Goal: Information Seeking & Learning: Learn about a topic

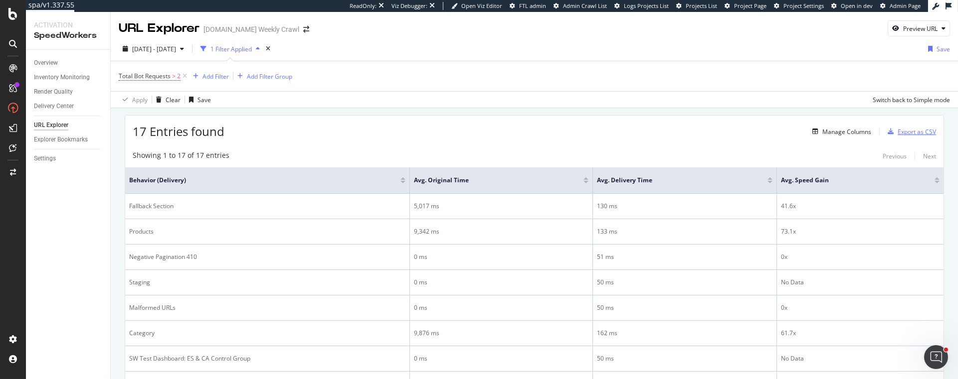
click at [911, 133] on div "Export as CSV" at bounding box center [916, 132] width 38 height 8
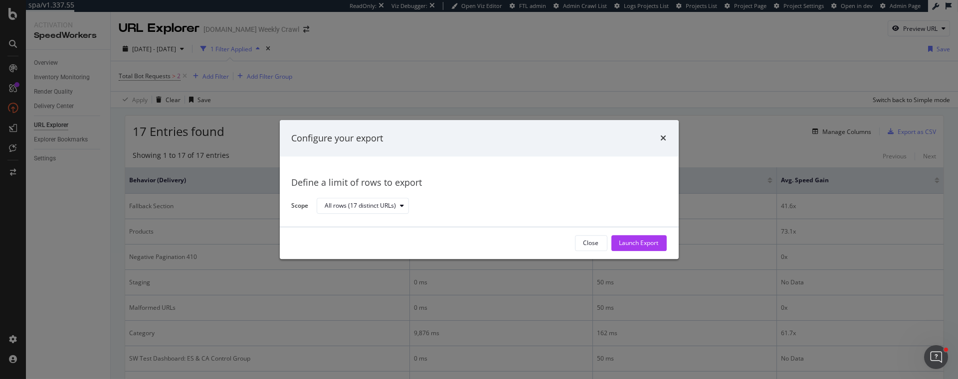
drag, startPoint x: 664, startPoint y: 139, endPoint x: 679, endPoint y: 140, distance: 15.5
click at [664, 139] on icon "times" at bounding box center [663, 139] width 6 height 8
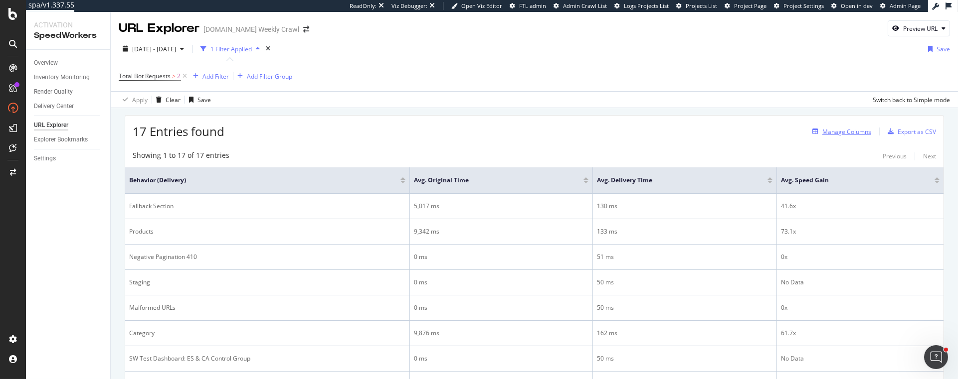
click at [843, 133] on div "Manage Columns" at bounding box center [846, 132] width 49 height 8
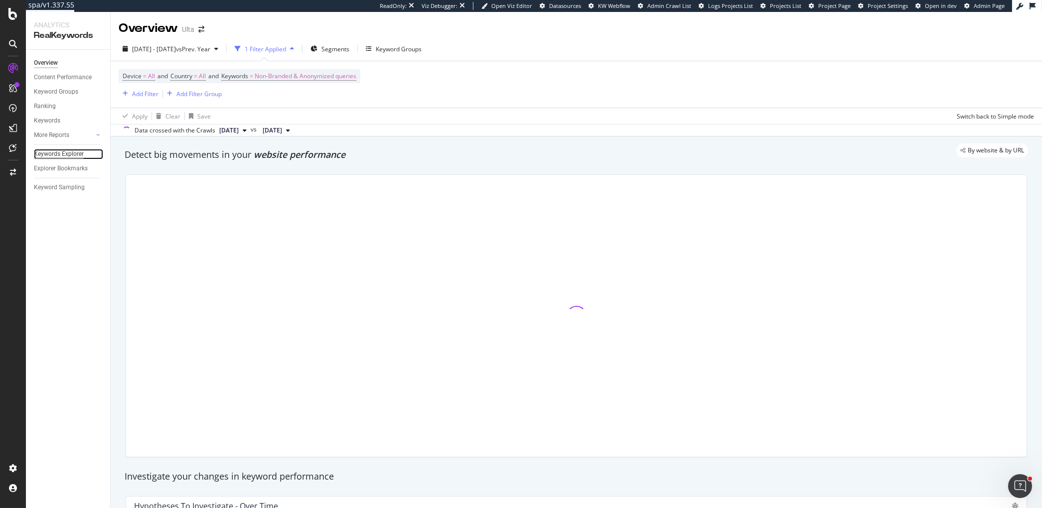
click at [73, 153] on div "Keywords Explorer" at bounding box center [59, 154] width 50 height 10
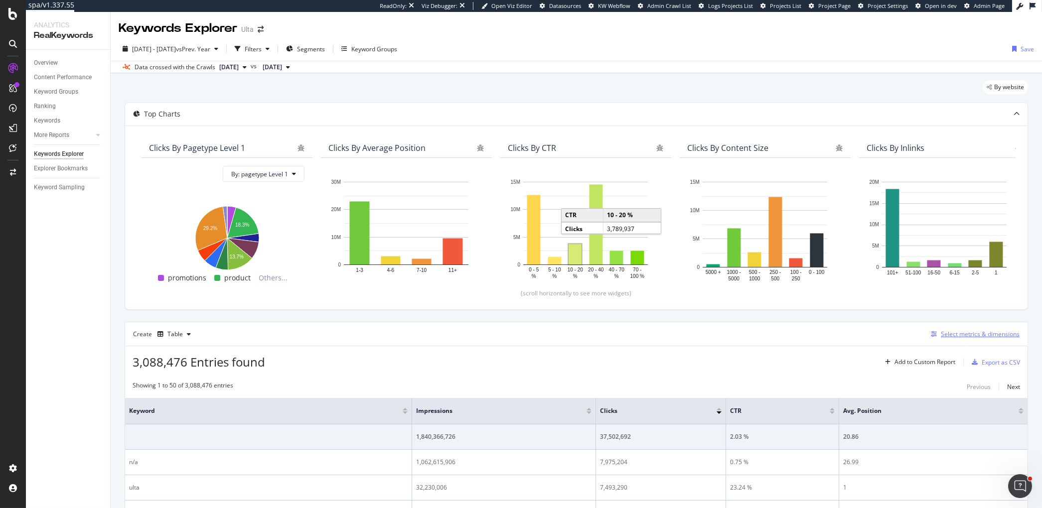
click at [962, 333] on div "Select metrics & dimensions" at bounding box center [980, 334] width 79 height 8
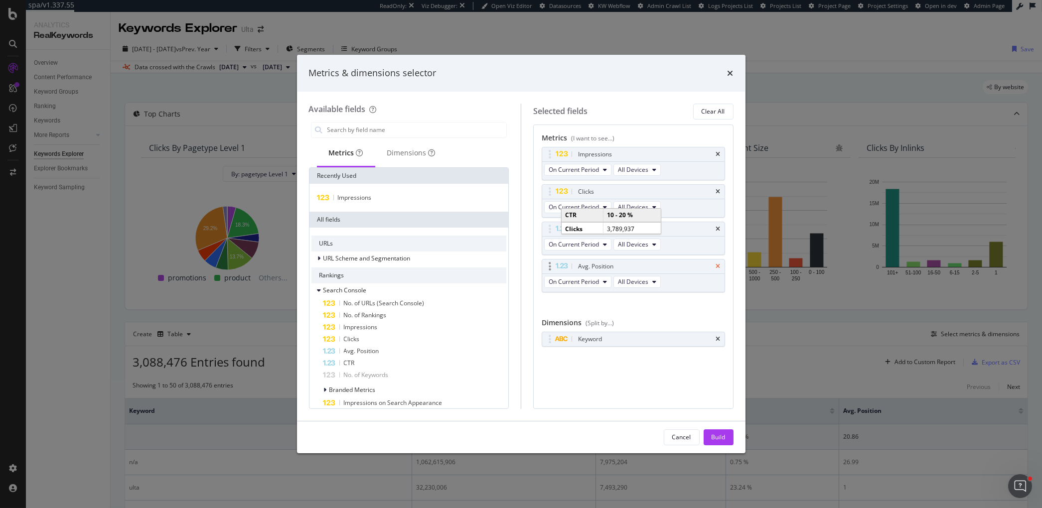
click at [719, 264] on icon "times" at bounding box center [718, 267] width 4 height 6
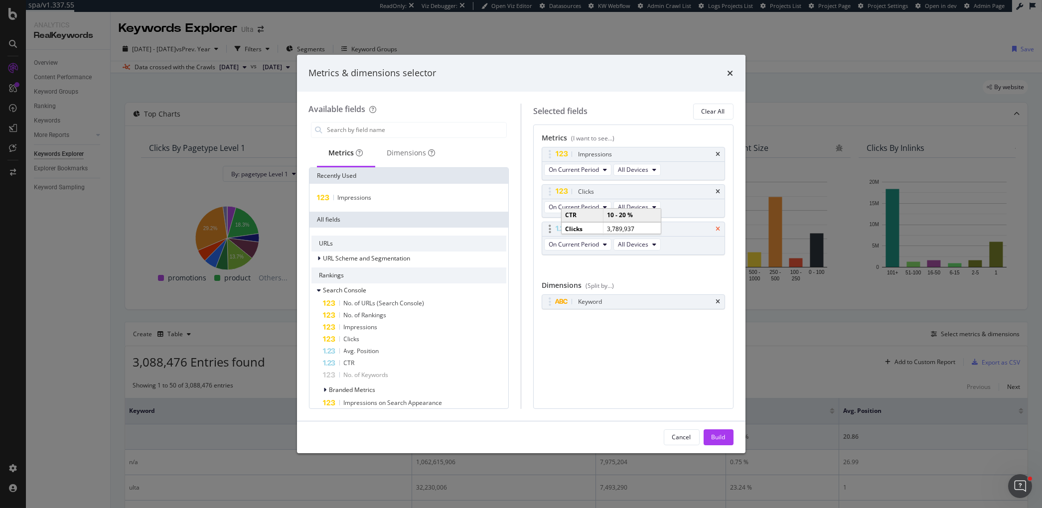
click at [718, 227] on icon "times" at bounding box center [718, 229] width 4 height 6
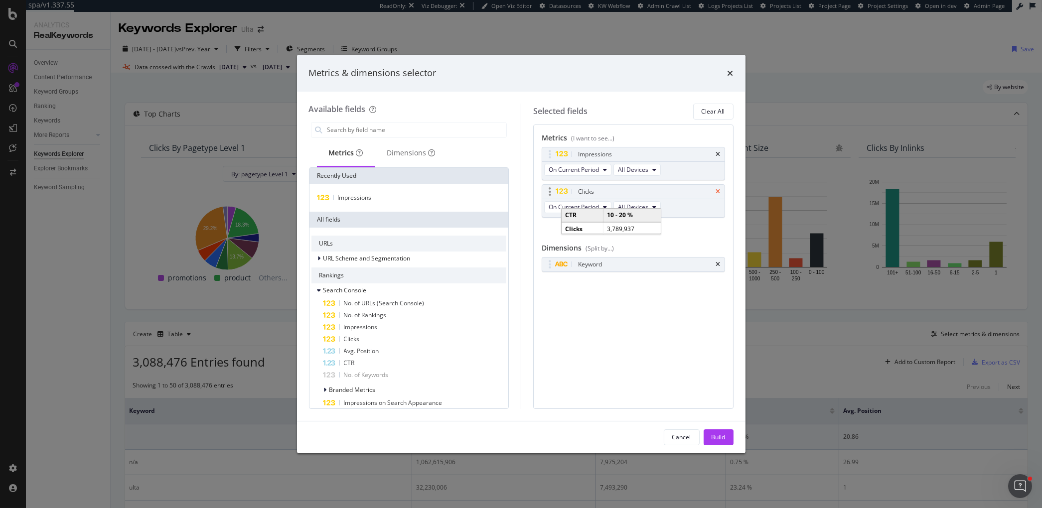
click at [720, 189] on icon "times" at bounding box center [718, 192] width 4 height 6
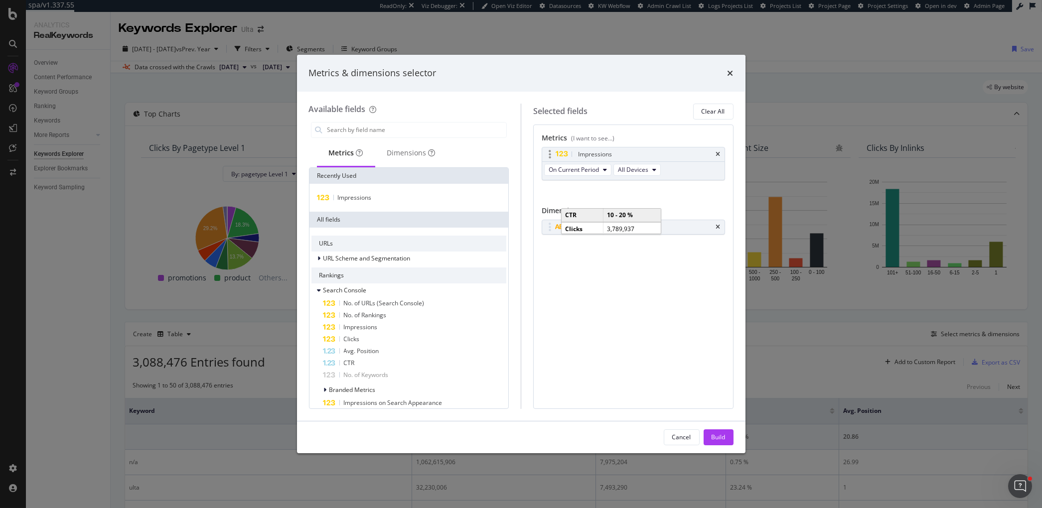
click at [720, 150] on div "Impressions" at bounding box center [633, 155] width 182 height 14
click at [720, 153] on icon "times" at bounding box center [718, 155] width 4 height 6
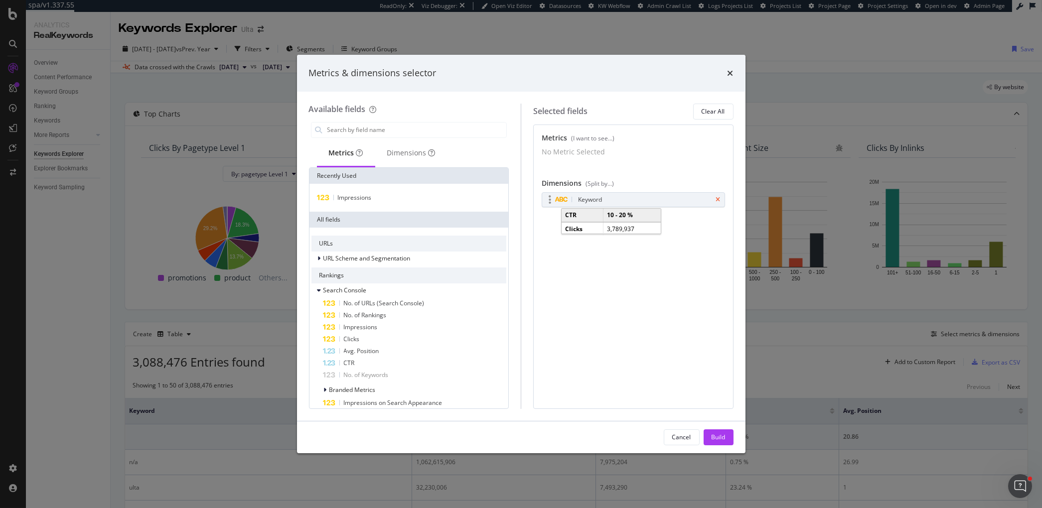
click at [718, 203] on icon "times" at bounding box center [718, 200] width 4 height 6
click at [550, 202] on div "No Dimension Selected" at bounding box center [633, 197] width 183 height 10
click at [560, 275] on div "Metrics (I want to see...) No Metric Selected You can use this field as a metri…" at bounding box center [633, 267] width 200 height 285
click at [404, 154] on div "Dimensions" at bounding box center [411, 153] width 48 height 10
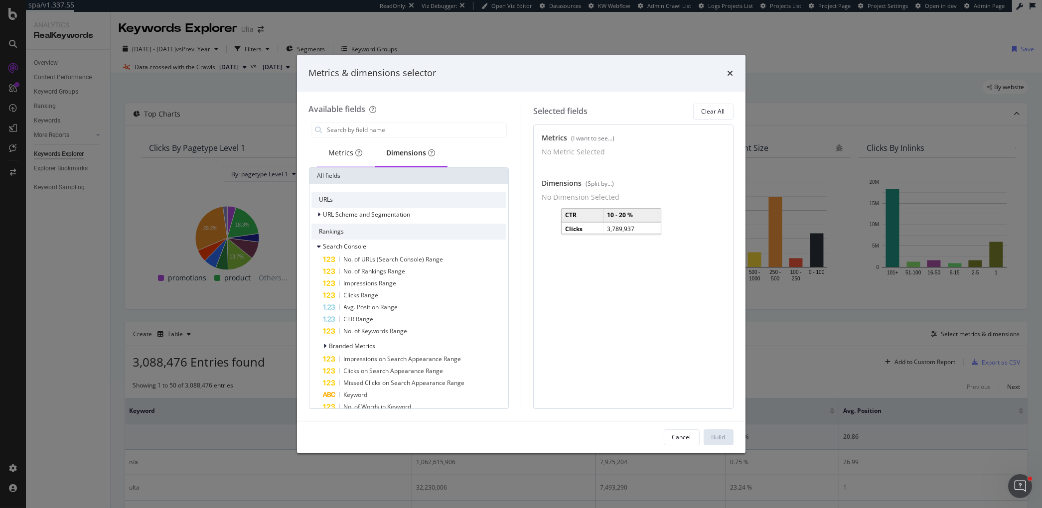
click at [330, 156] on div "Metrics" at bounding box center [346, 153] width 34 height 10
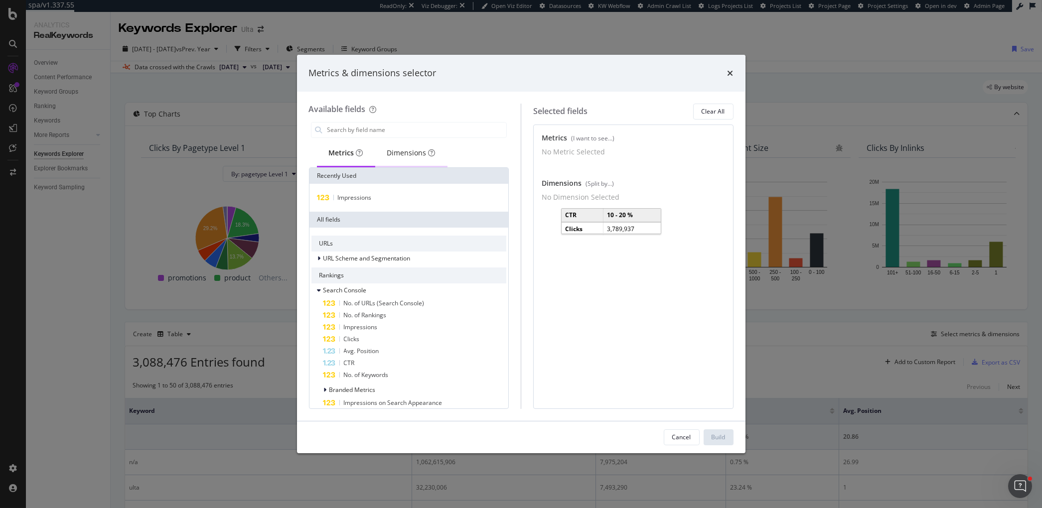
click at [419, 156] on div "Dimensions" at bounding box center [411, 153] width 48 height 10
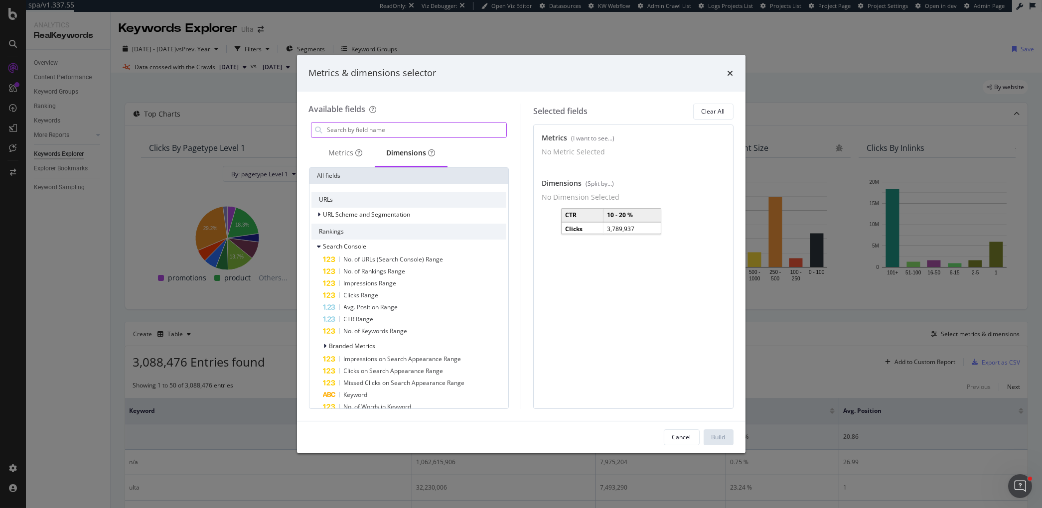
click at [394, 128] on input "modal" at bounding box center [417, 130] width 180 height 15
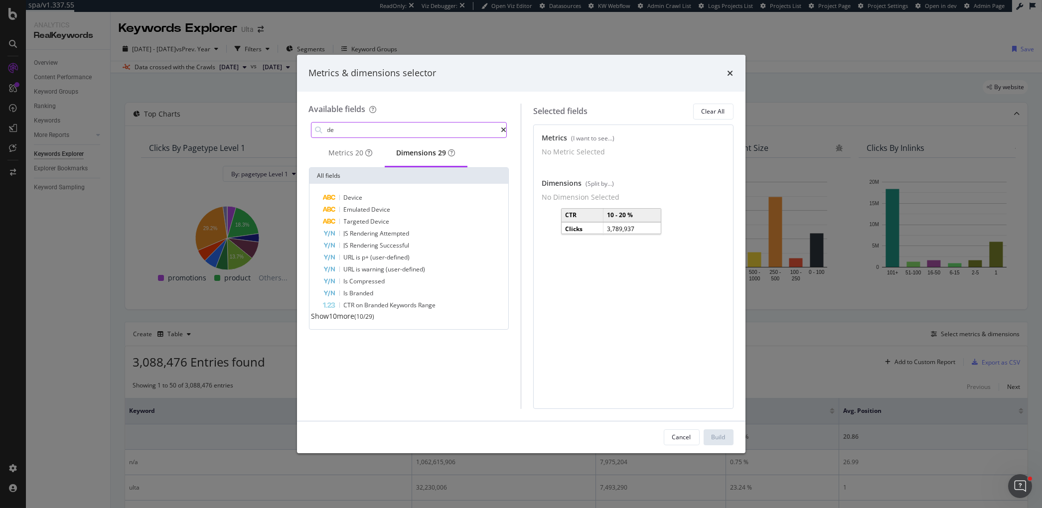
type input "d"
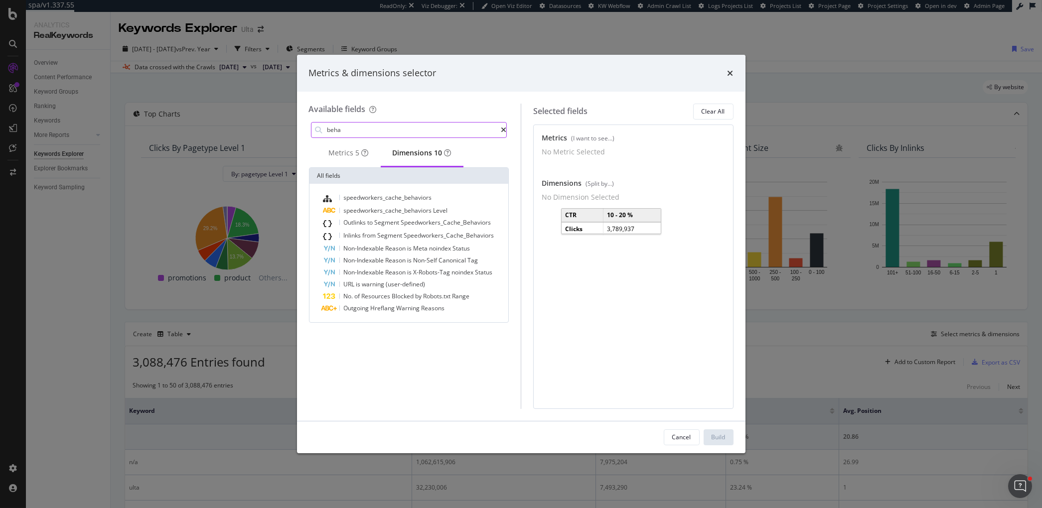
type input "beha"
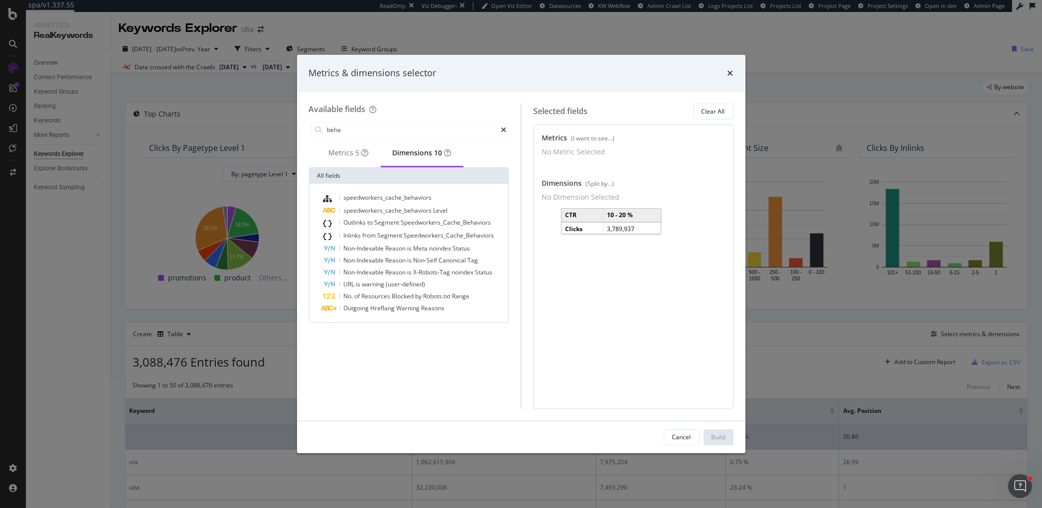
click at [686, 439] on div "Cancel" at bounding box center [681, 437] width 19 height 8
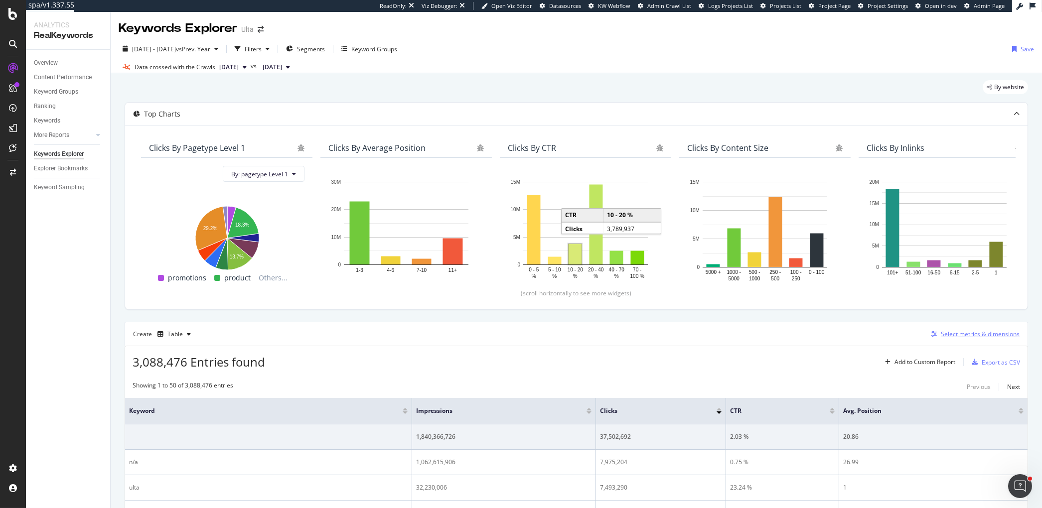
click at [967, 334] on div "Select metrics & dimensions" at bounding box center [980, 334] width 79 height 8
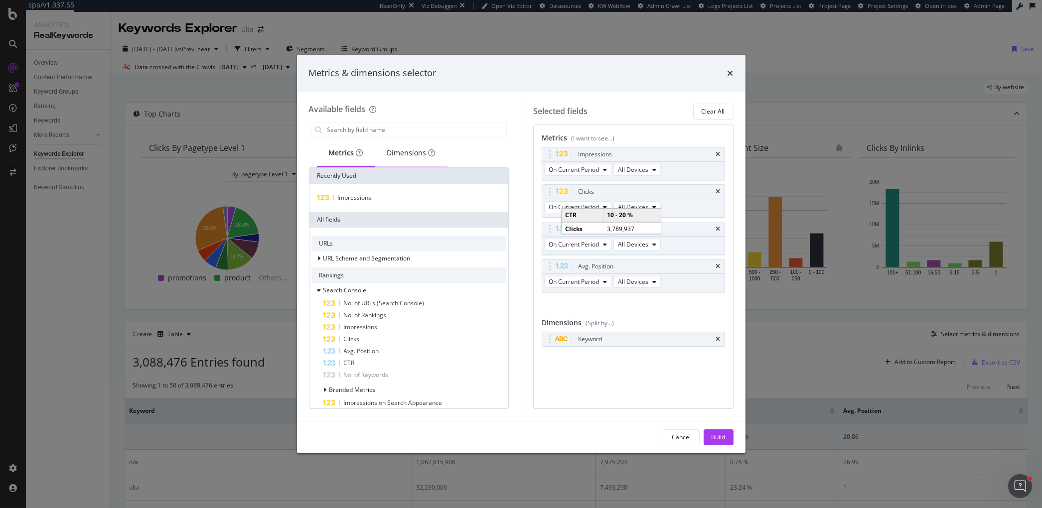
click at [402, 155] on div "Dimensions" at bounding box center [411, 153] width 48 height 10
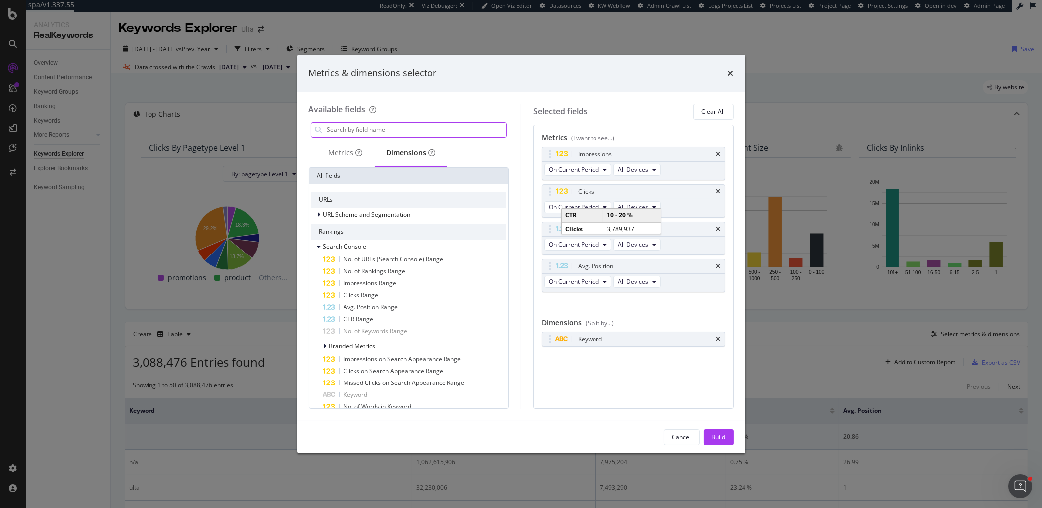
click at [381, 131] on input "modal" at bounding box center [417, 130] width 180 height 15
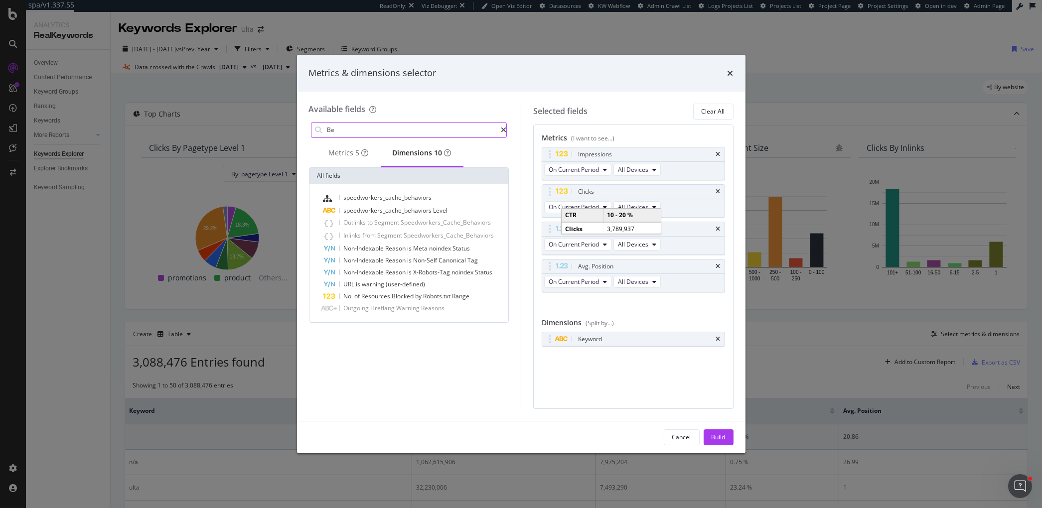
type input "B"
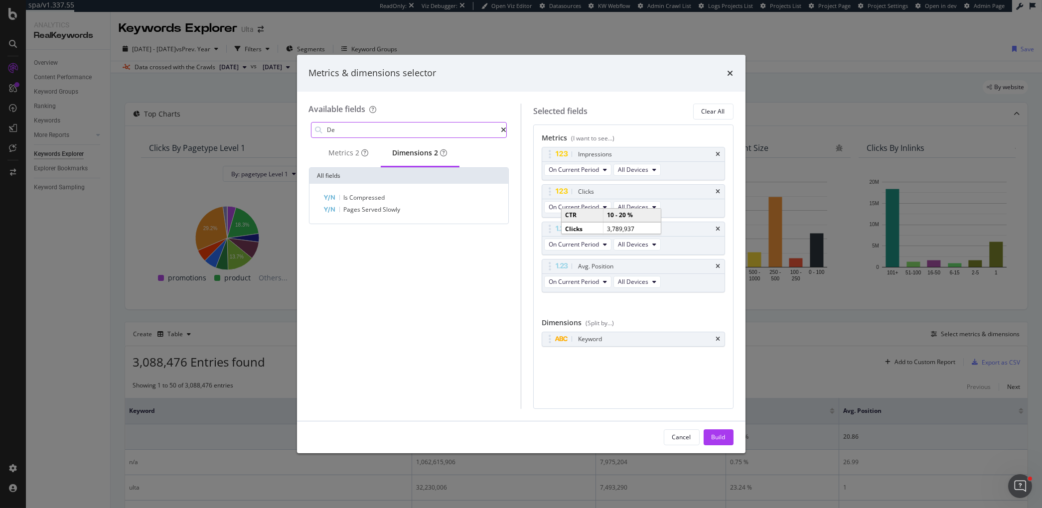
type input "D"
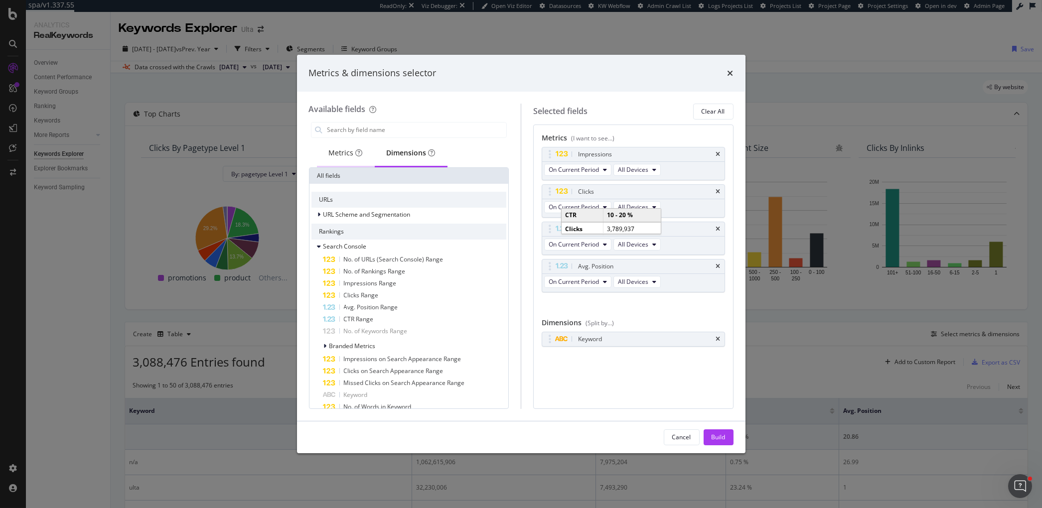
click at [343, 153] on div "Metrics" at bounding box center [346, 153] width 34 height 10
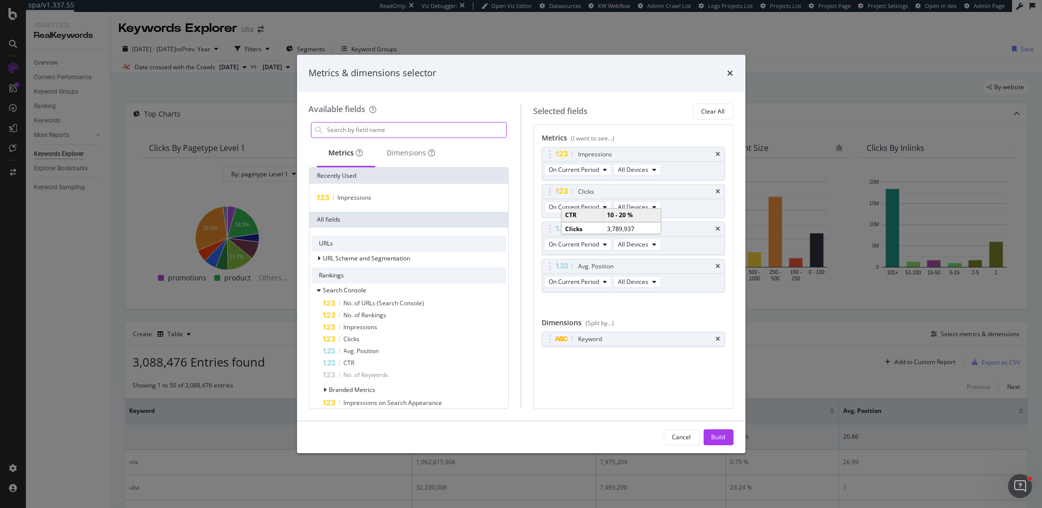
click at [357, 130] on input "modal" at bounding box center [417, 130] width 180 height 15
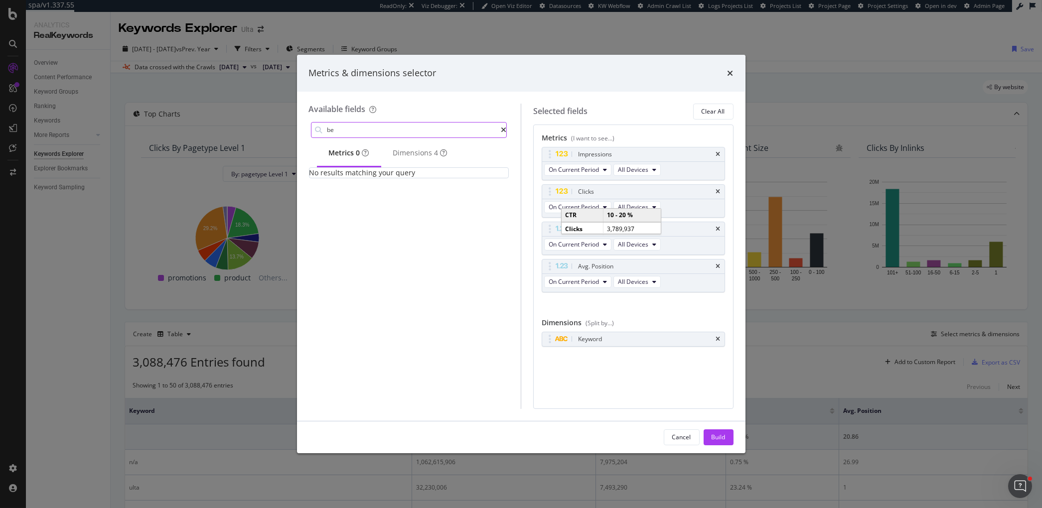
type input "b"
type input "deliv"
drag, startPoint x: 604, startPoint y: 215, endPoint x: 595, endPoint y: 217, distance: 9.6
click at [603, 216] on div "On Current Period All Devices" at bounding box center [603, 208] width 123 height 18
click at [605, 208] on icon "modal" at bounding box center [605, 207] width 4 height 6
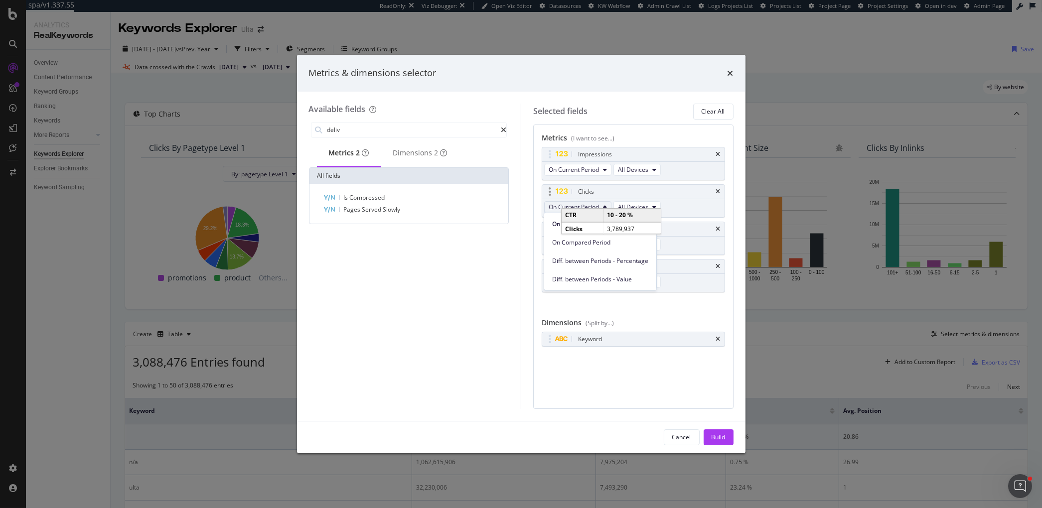
click at [605, 208] on icon "modal" at bounding box center [605, 207] width 4 height 6
click at [717, 154] on icon "times" at bounding box center [718, 155] width 4 height 6
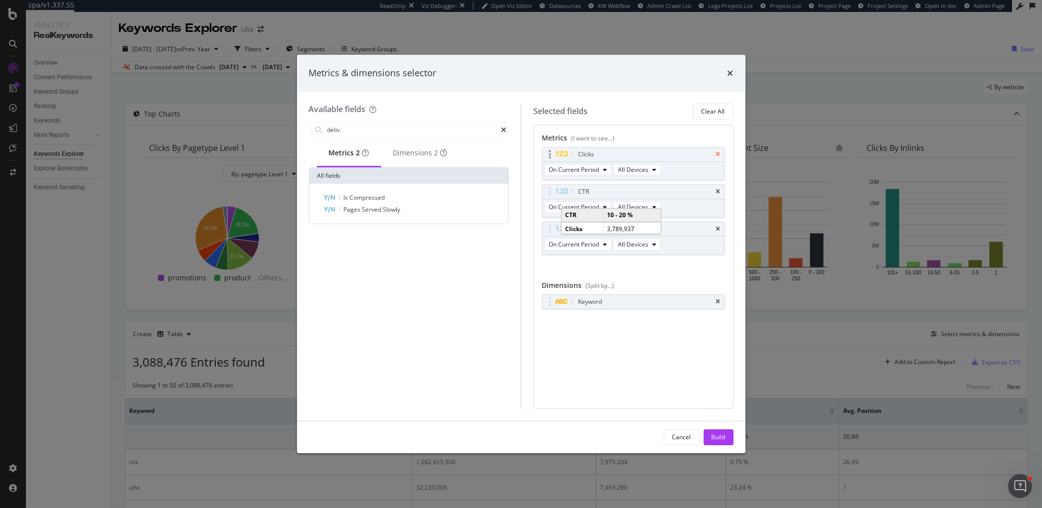
click at [717, 154] on icon "times" at bounding box center [718, 155] width 4 height 6
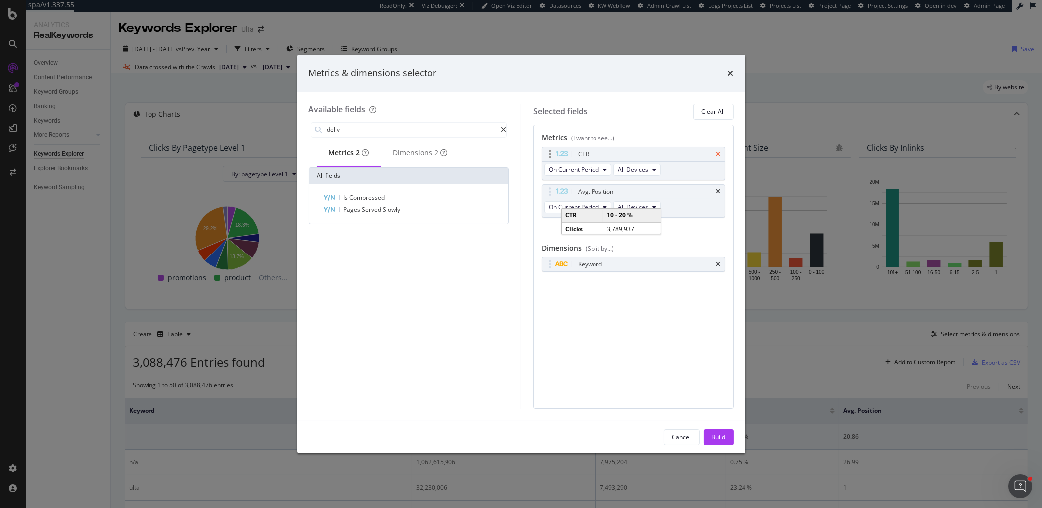
click at [717, 154] on icon "times" at bounding box center [718, 155] width 4 height 6
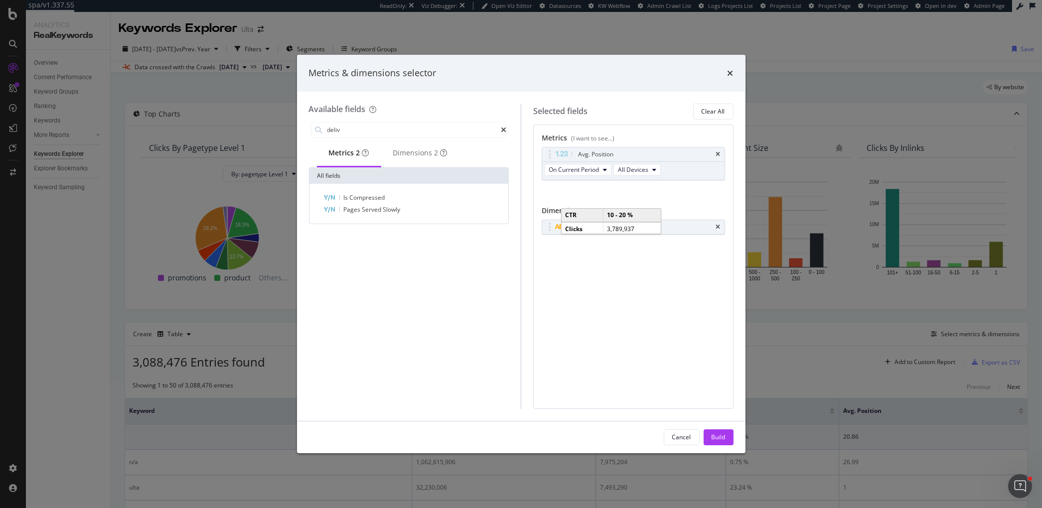
click at [717, 154] on icon "times" at bounding box center [718, 155] width 4 height 6
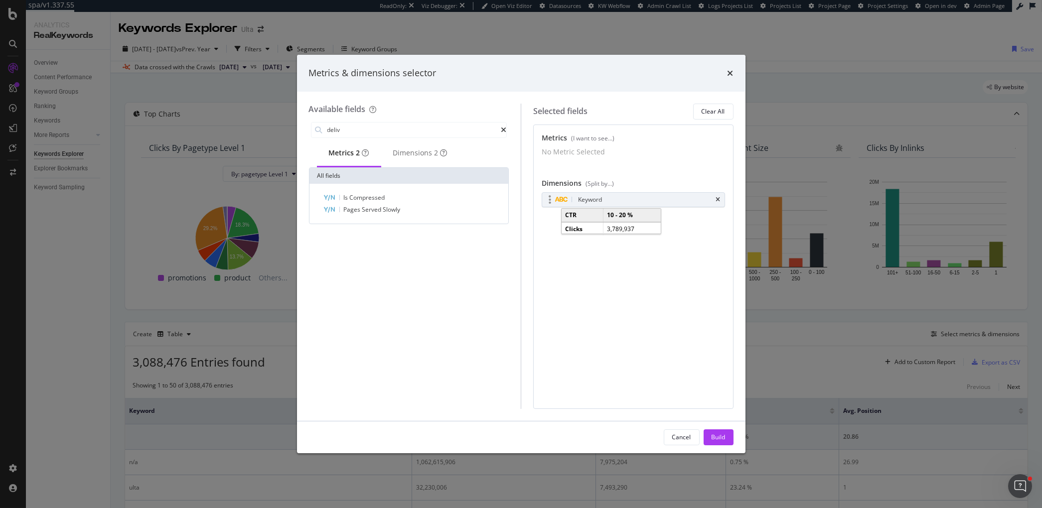
click at [722, 201] on div "Keyword" at bounding box center [633, 200] width 182 height 14
click at [601, 225] on div "Keyword You can use this field as a dimension" at bounding box center [633, 210] width 183 height 36
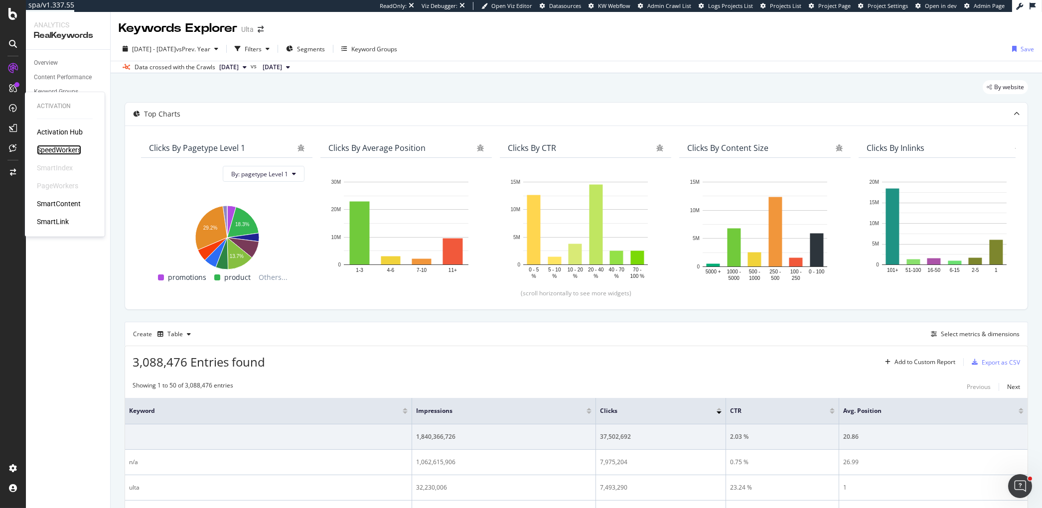
click at [61, 153] on div "SpeedWorkers" at bounding box center [59, 150] width 44 height 10
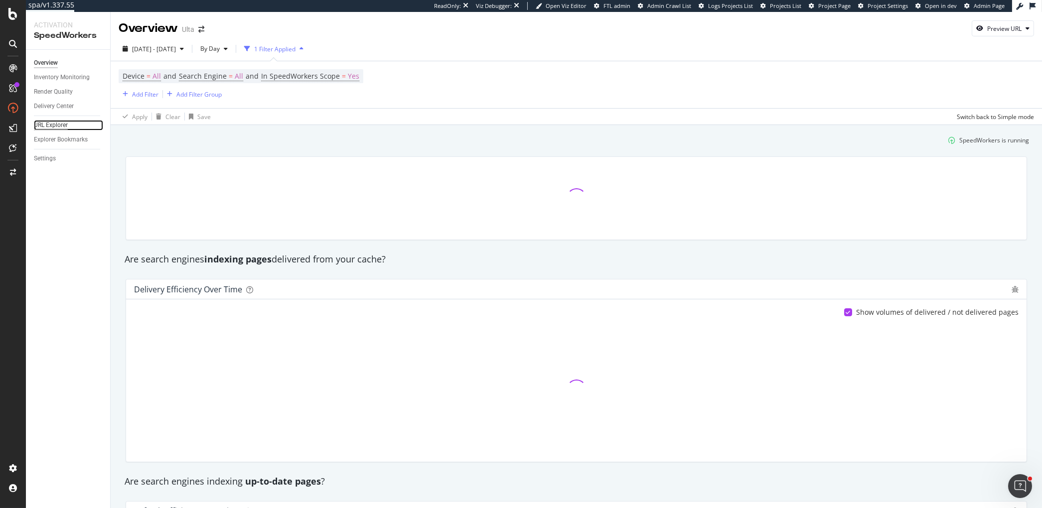
click at [58, 126] on div "URL Explorer" at bounding box center [51, 125] width 34 height 10
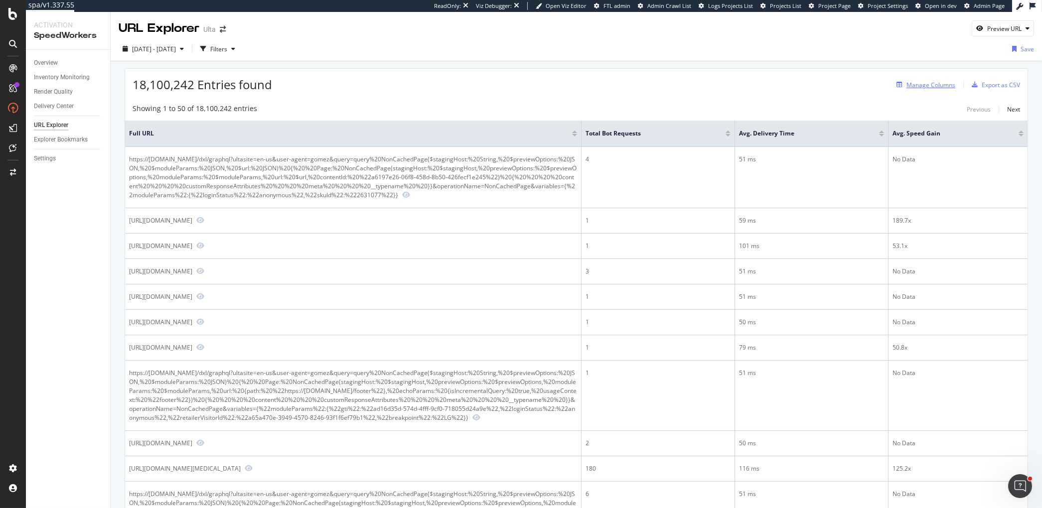
click at [930, 88] on div "Manage Columns" at bounding box center [931, 85] width 49 height 8
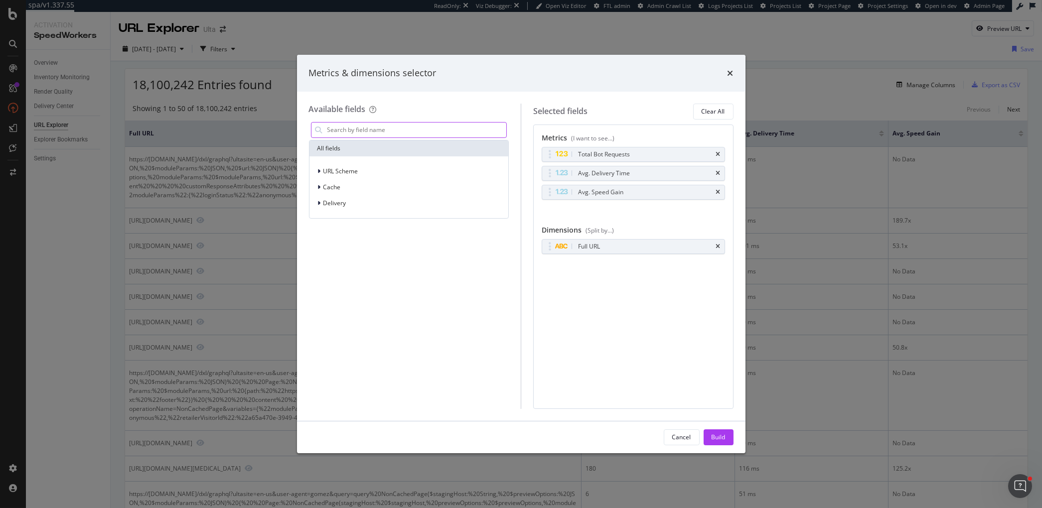
click at [393, 129] on input "modal" at bounding box center [417, 130] width 180 height 15
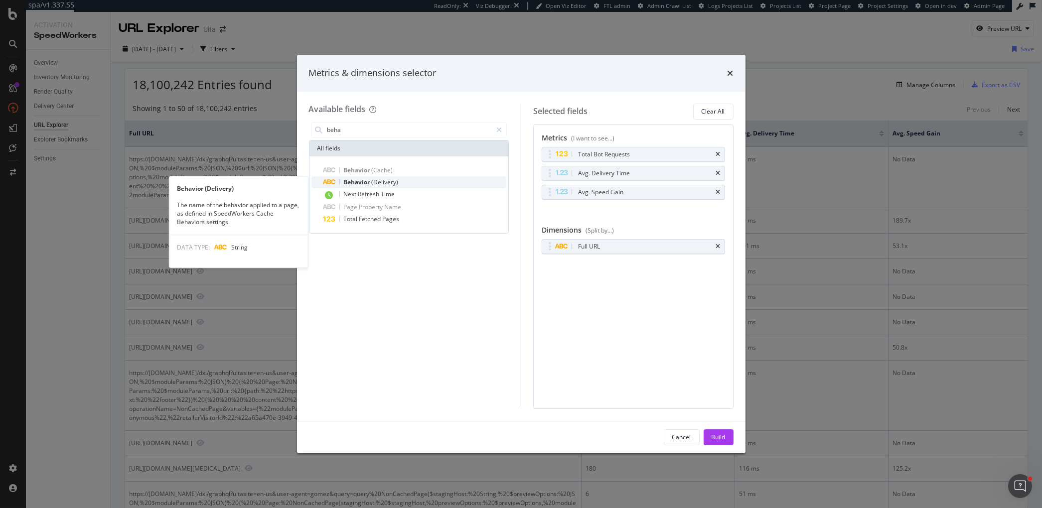
click at [385, 182] on span "(Delivery)" at bounding box center [385, 182] width 27 height 8
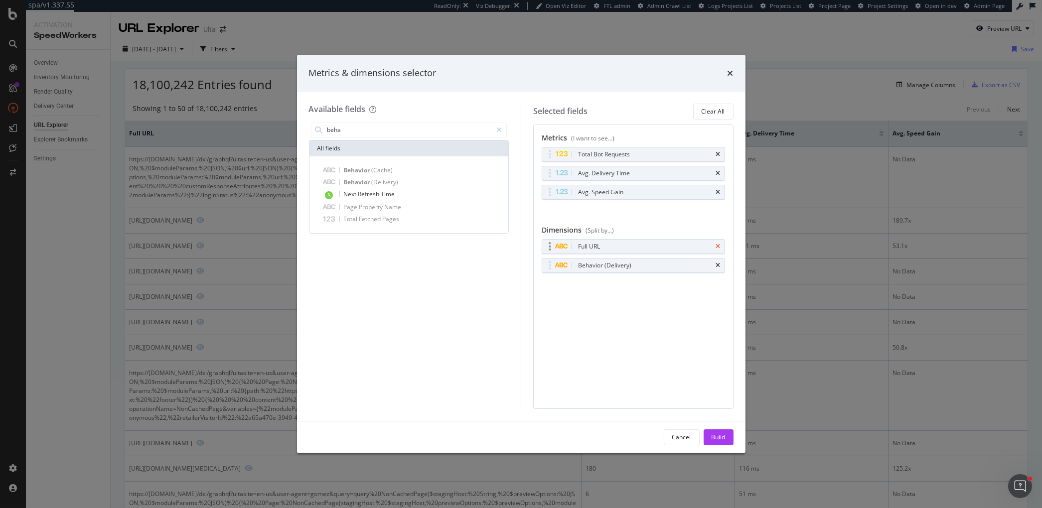
click at [718, 246] on icon "times" at bounding box center [718, 247] width 4 height 6
click at [359, 129] on input "beha" at bounding box center [410, 130] width 166 height 15
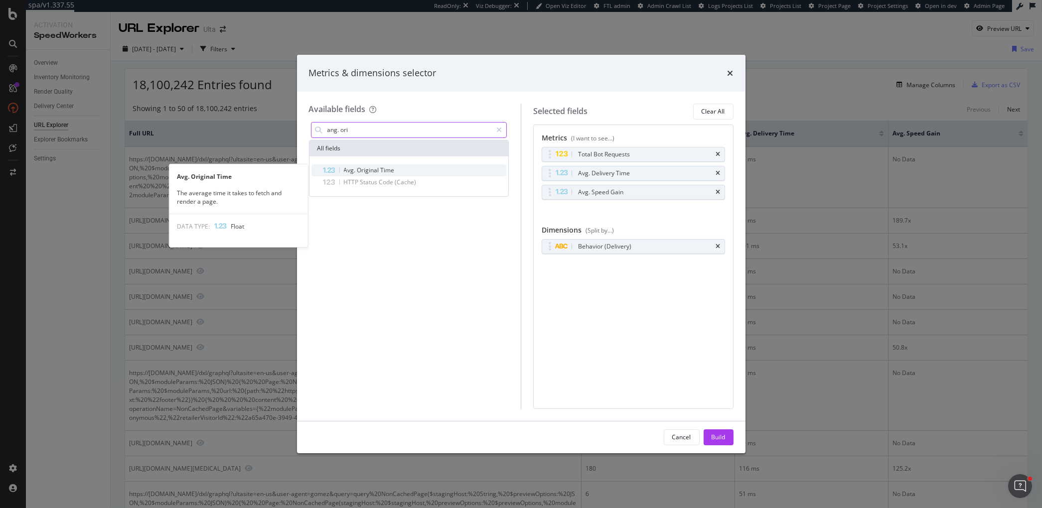
type input "ang. ori"
click at [377, 169] on span "Original" at bounding box center [368, 170] width 23 height 8
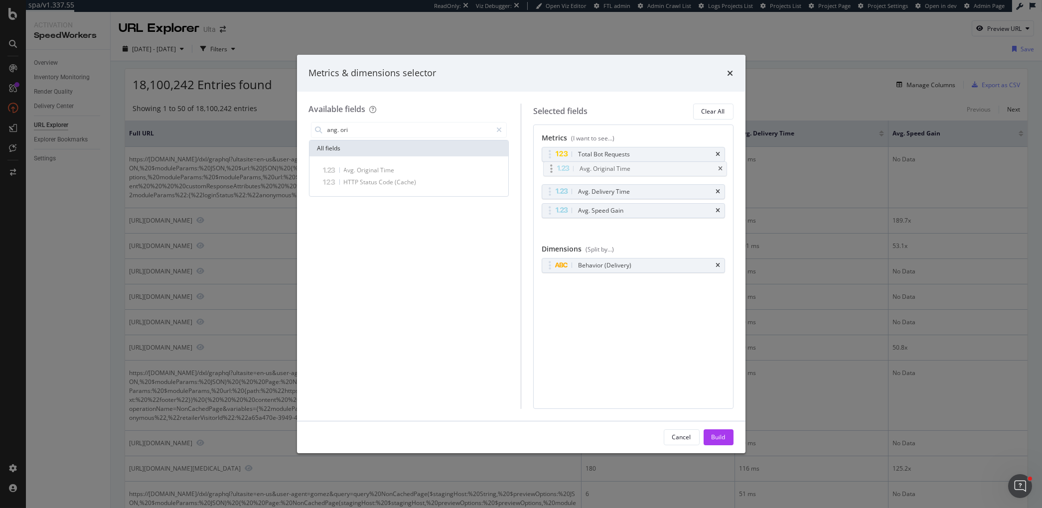
drag, startPoint x: 549, startPoint y: 211, endPoint x: 549, endPoint y: 170, distance: 40.9
click at [551, 170] on body "spa/v1.337.55 ReadOnly: Viz Debugger: Open Viz Editor FTL admin Admin Crawl Lis…" at bounding box center [521, 254] width 1042 height 508
click at [720, 155] on icon "times" at bounding box center [718, 155] width 4 height 6
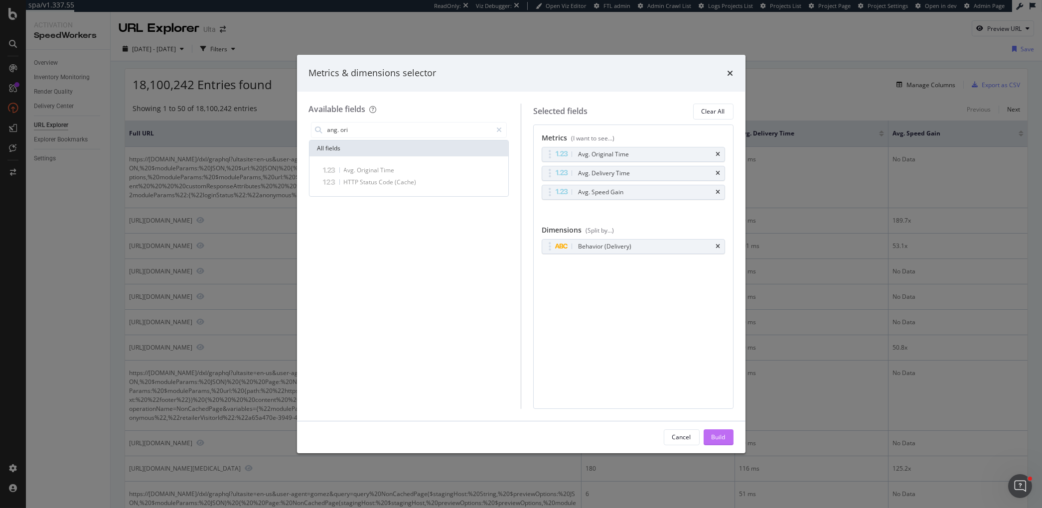
click at [716, 438] on div "Build" at bounding box center [719, 437] width 14 height 8
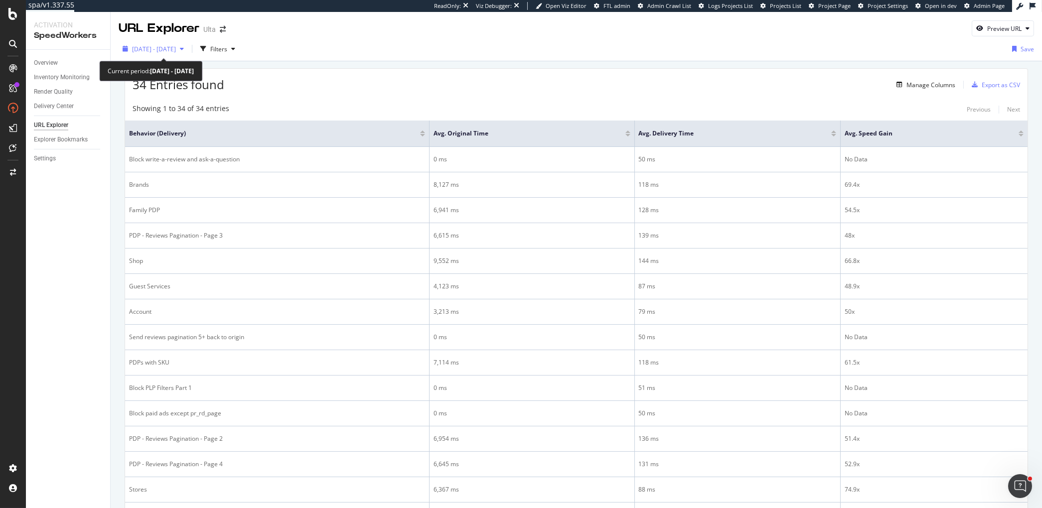
click at [176, 50] on span "2025 Sep. 6th - Oct. 3rd" at bounding box center [154, 49] width 44 height 8
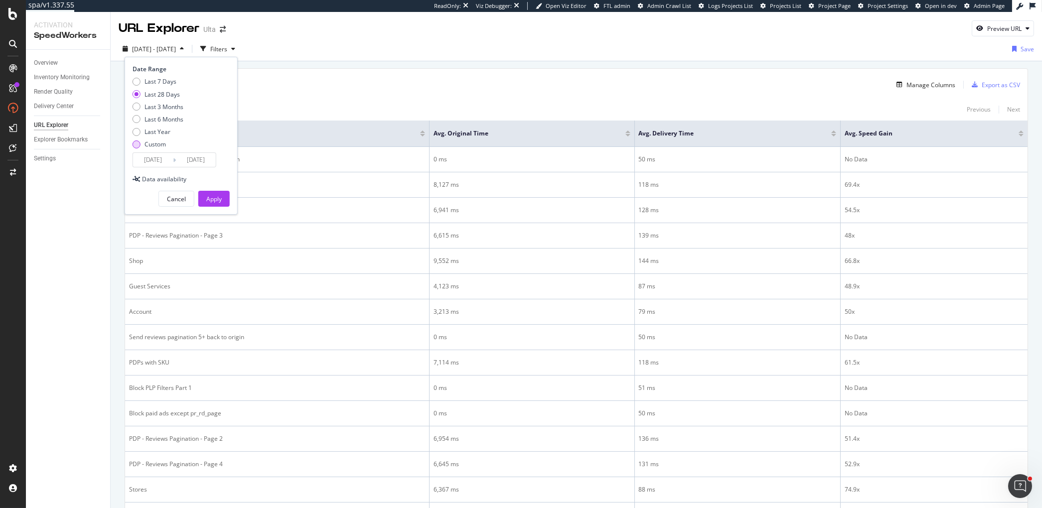
click at [153, 146] on div "Custom" at bounding box center [155, 144] width 21 height 8
click at [156, 160] on input "2025/09/06" at bounding box center [153, 160] width 40 height 14
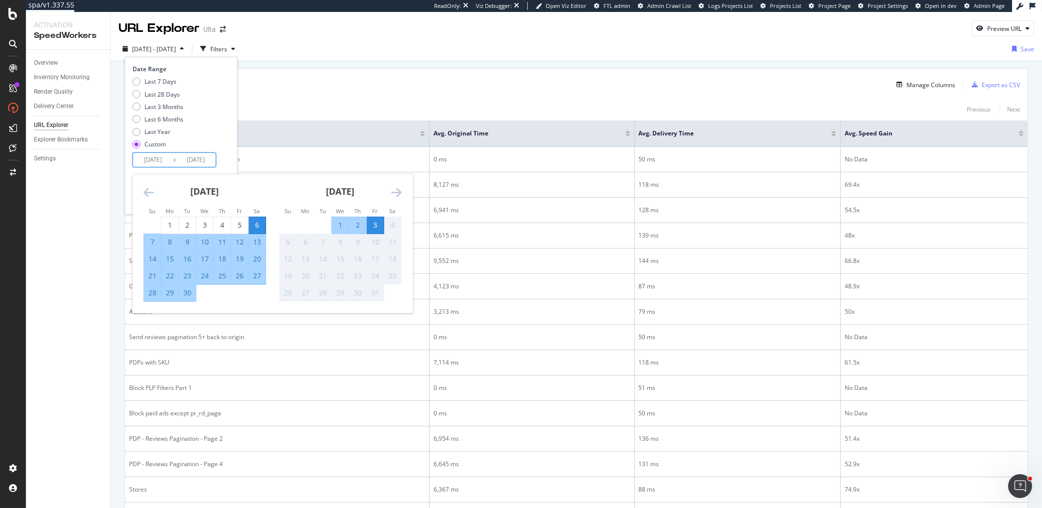
click at [147, 193] on icon "Move backward to switch to the previous month." at bounding box center [149, 192] width 10 height 12
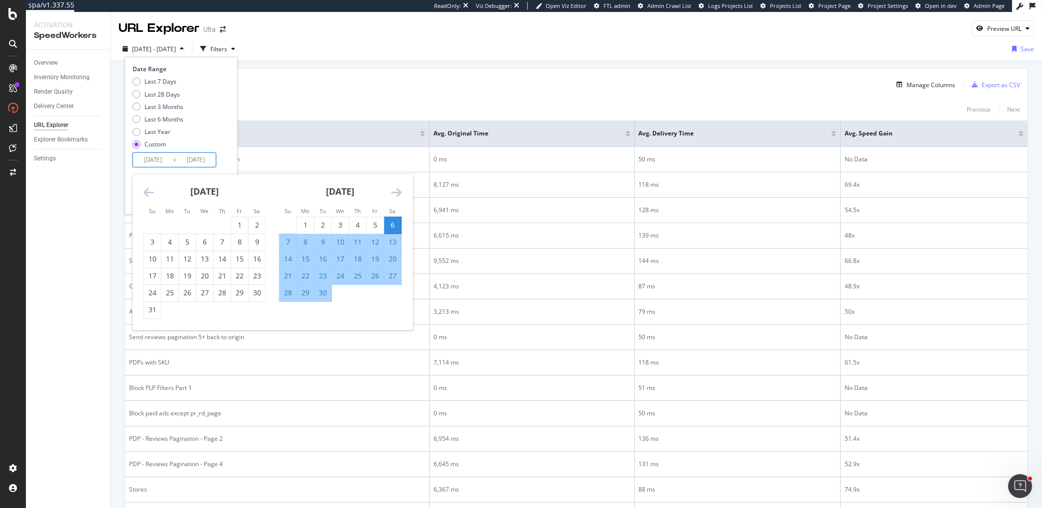
click at [147, 193] on icon "Move backward to switch to the previous month." at bounding box center [149, 192] width 10 height 12
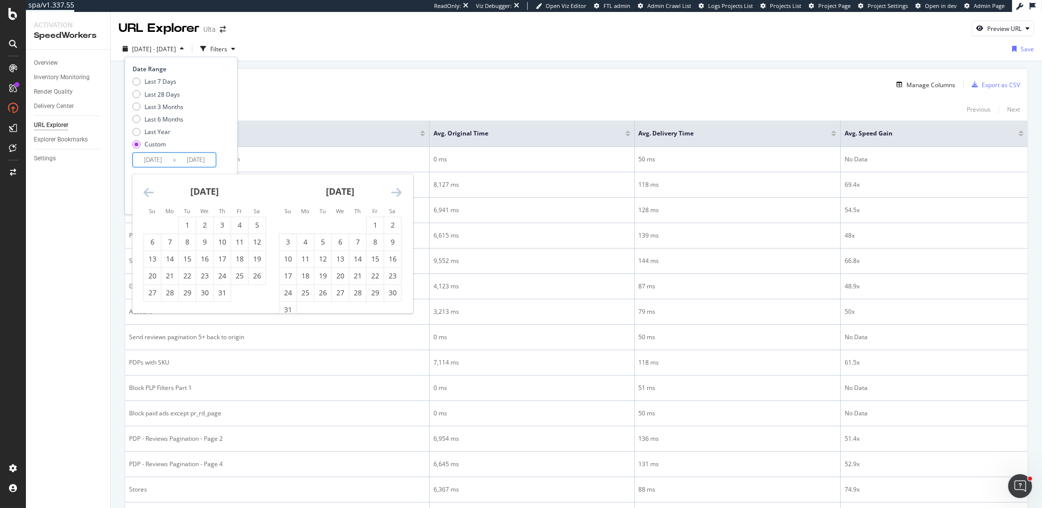
click at [147, 193] on icon "Move backward to switch to the previous month." at bounding box center [149, 192] width 10 height 12
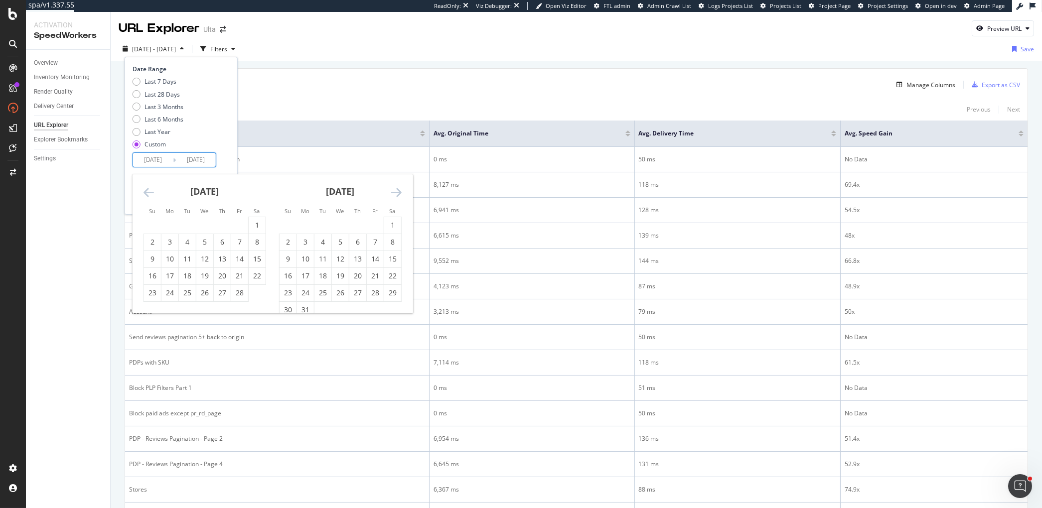
click at [147, 193] on icon "Move backward to switch to the previous month." at bounding box center [149, 192] width 10 height 12
click at [206, 225] on div "1" at bounding box center [204, 225] width 17 height 10
type input "2025/01/01"
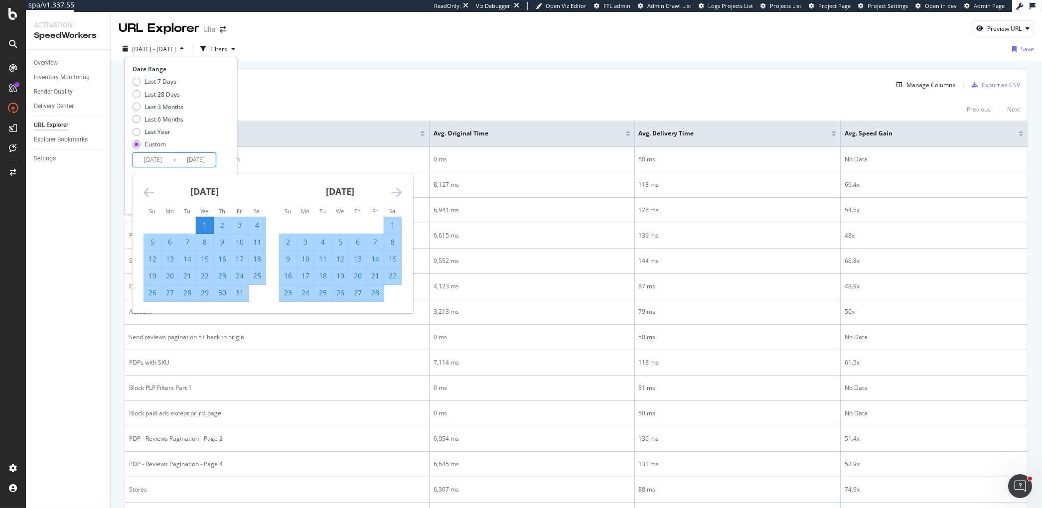
click at [396, 190] on icon "Move forward to switch to the next month." at bounding box center [396, 192] width 10 height 12
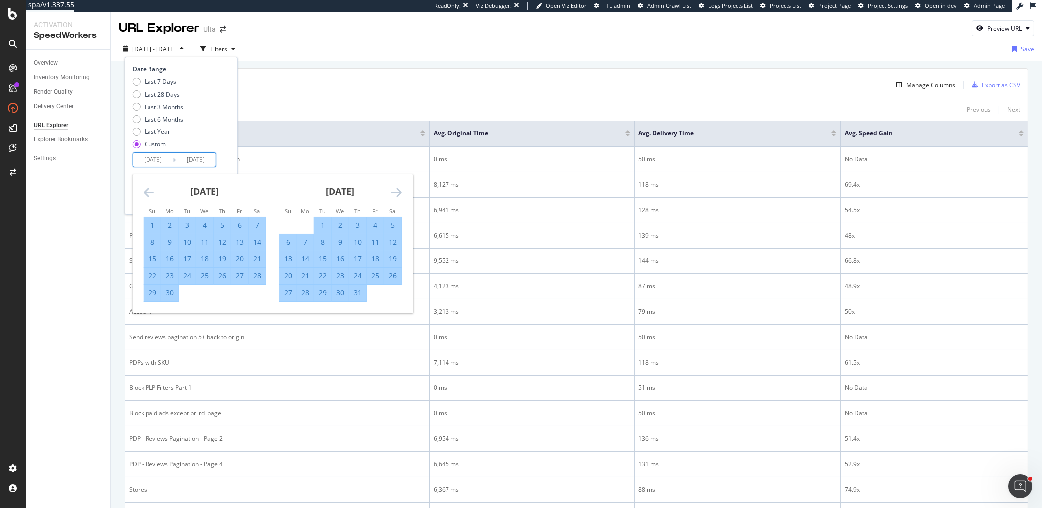
click at [396, 190] on icon "Move forward to switch to the next month." at bounding box center [396, 192] width 10 height 12
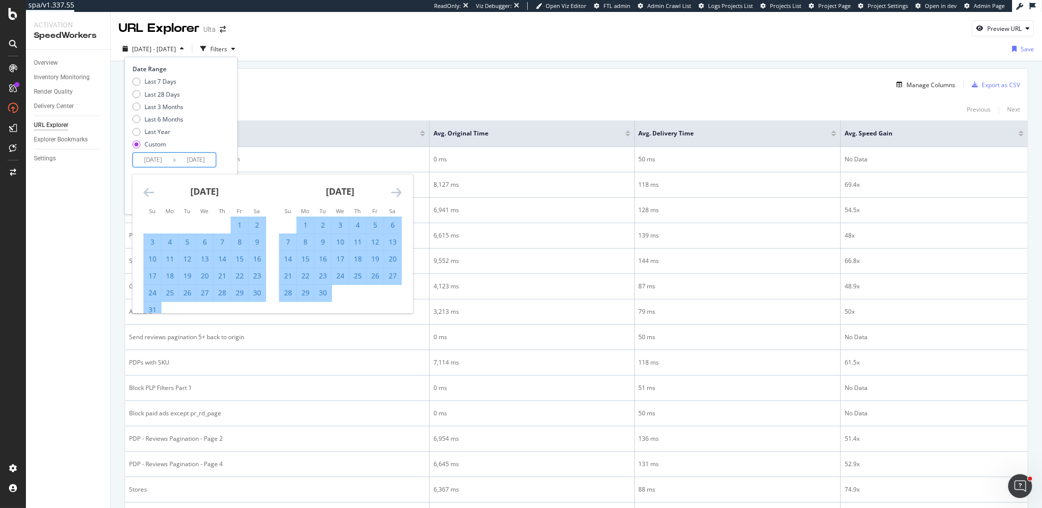
click at [153, 311] on div "31" at bounding box center [152, 310] width 17 height 10
type input "2025/08/31"
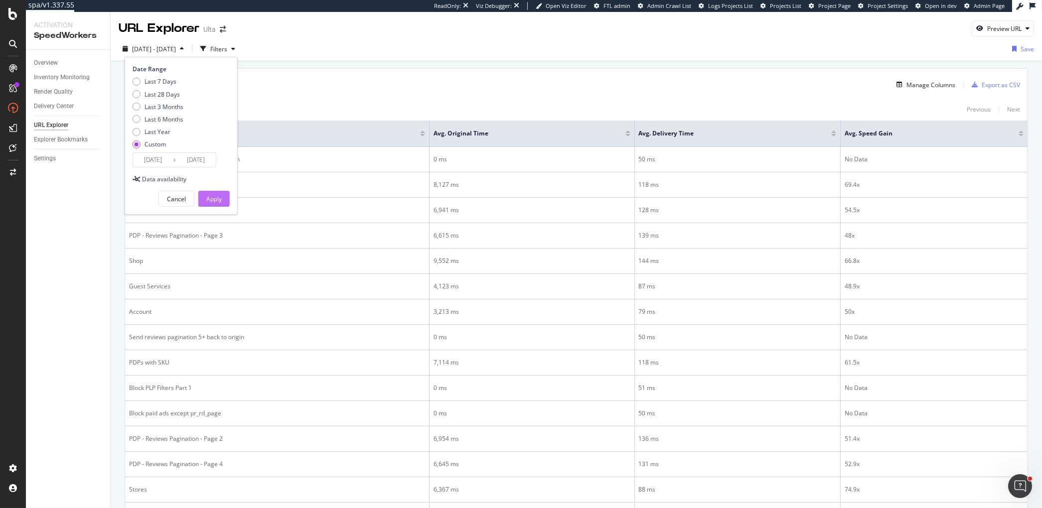
click at [216, 200] on div "Apply" at bounding box center [213, 199] width 15 height 8
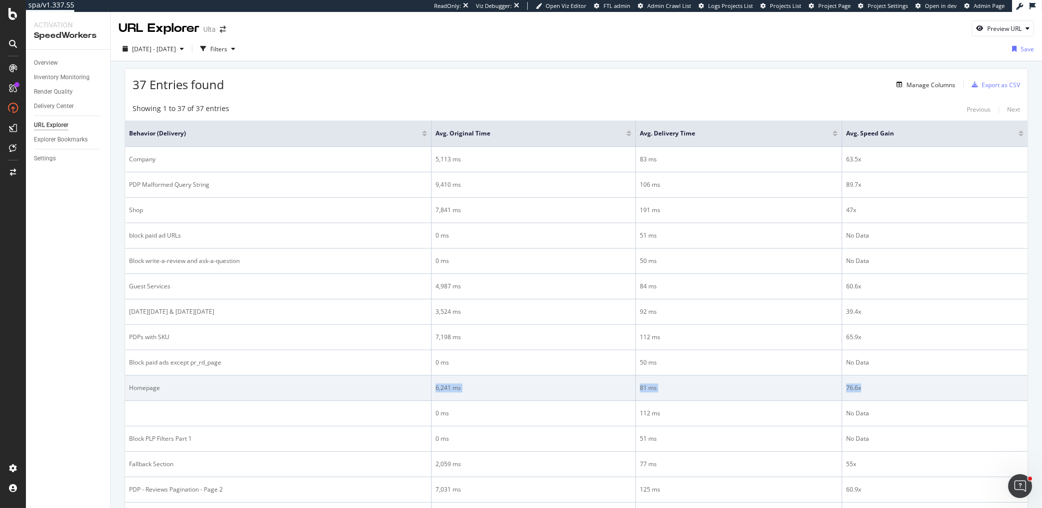
drag, startPoint x: 435, startPoint y: 385, endPoint x: 859, endPoint y: 390, distance: 424.7
click at [859, 390] on tr "Homepage 6,241 ms 81 ms 76.6x" at bounding box center [576, 388] width 903 height 25
copy tr "6,241 ms 81 ms 76.6x"
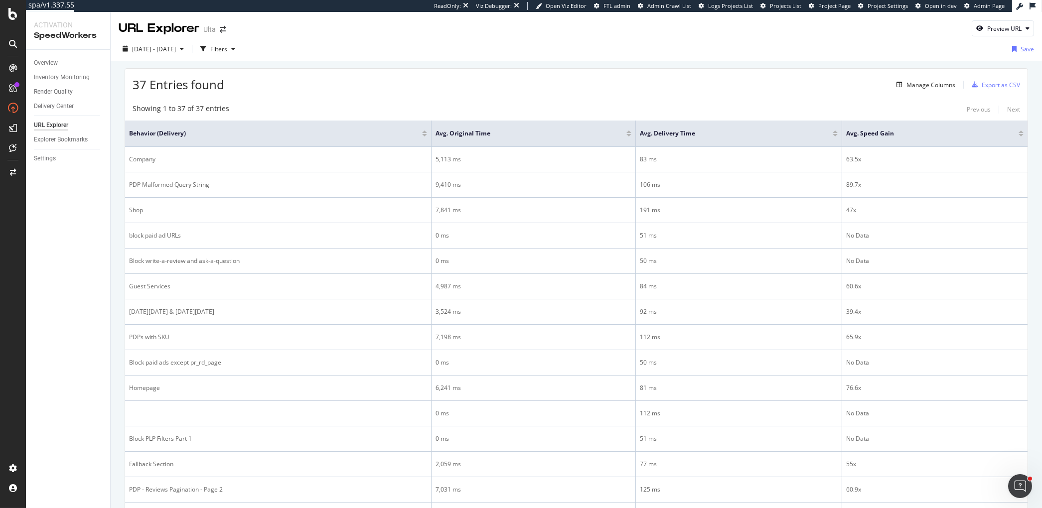
click at [425, 136] on div at bounding box center [424, 135] width 5 height 2
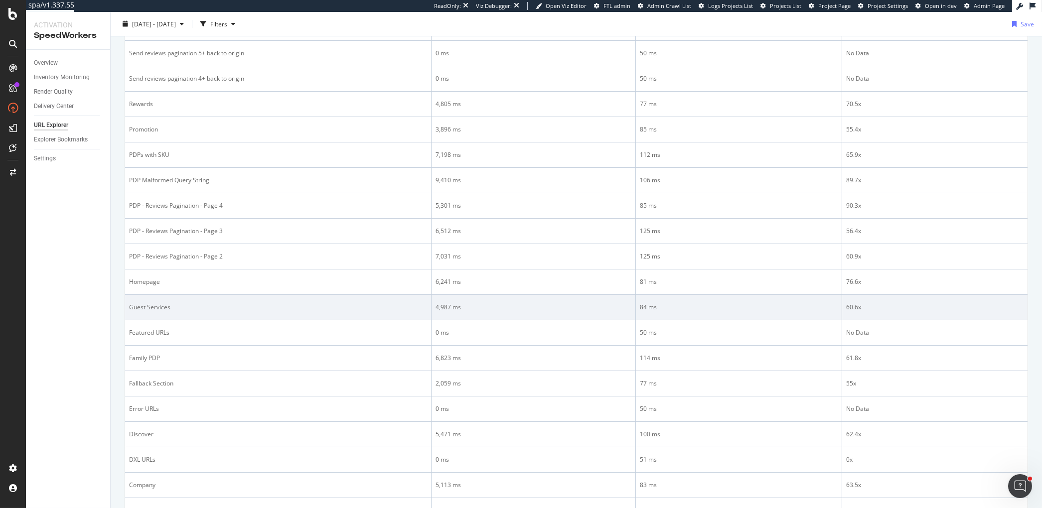
scroll to position [253, 0]
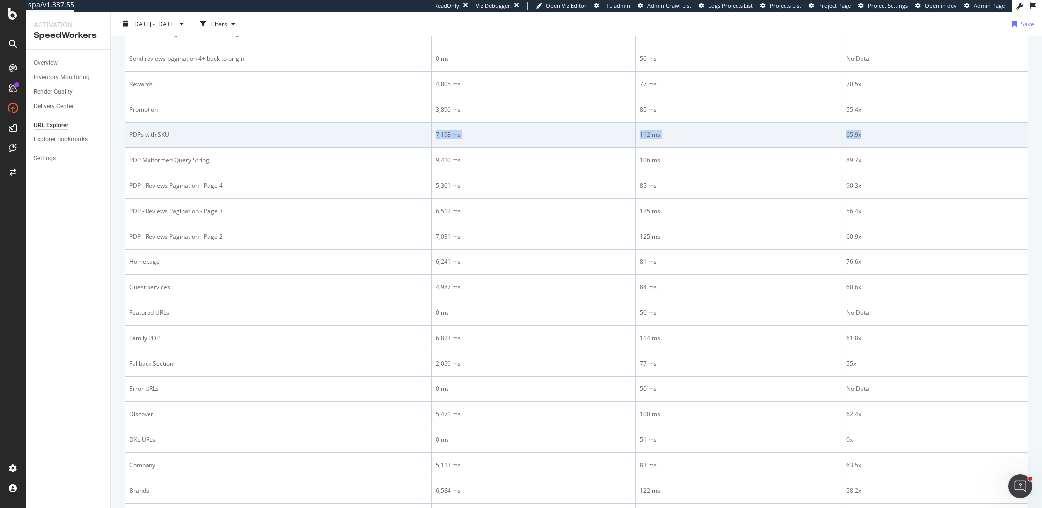
drag, startPoint x: 436, startPoint y: 133, endPoint x: 862, endPoint y: 132, distance: 426.2
click at [862, 132] on tr "PDPs with SKU 7,198 ms 112 ms 65.9x" at bounding box center [576, 135] width 903 height 25
copy tr "7,198 ms 112 ms 65.9x"
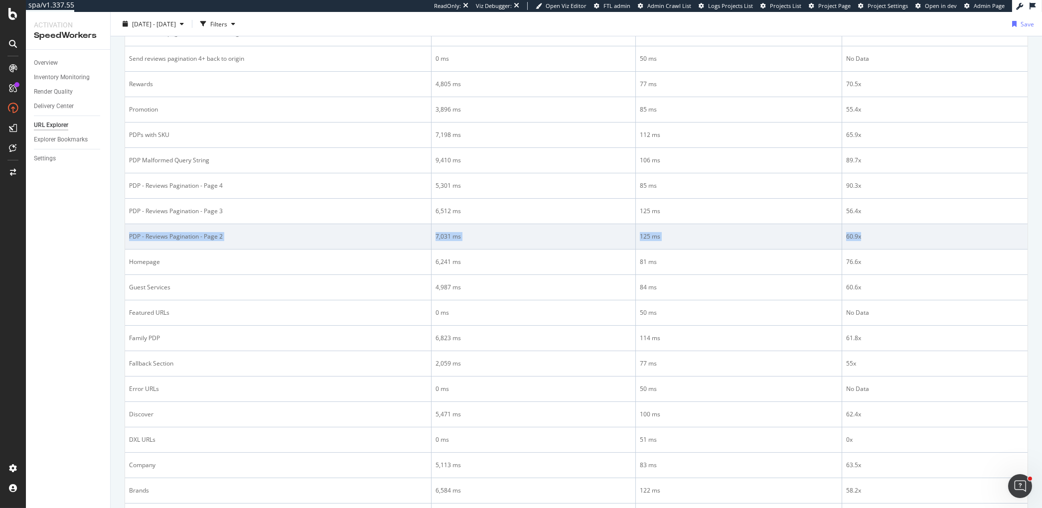
drag, startPoint x: 130, startPoint y: 233, endPoint x: 875, endPoint y: 230, distance: 745.2
click at [874, 230] on tr "PDP - Reviews Pagination - Page 2 7,031 ms 125 ms 60.9x" at bounding box center [576, 236] width 903 height 25
copy tr "PDP - Reviews Pagination - Page 2 7,031 ms 125 ms 60.9x"
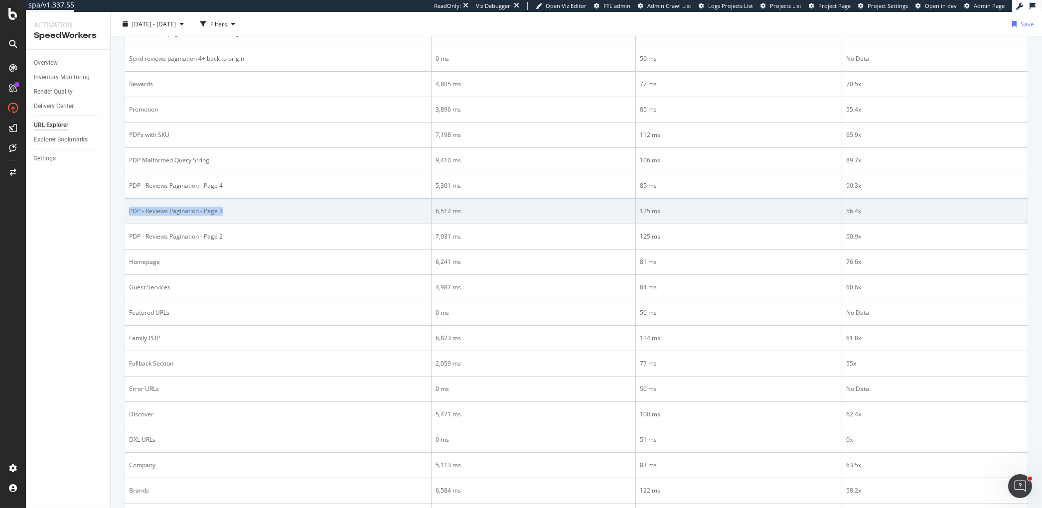
drag, startPoint x: 130, startPoint y: 208, endPoint x: 226, endPoint y: 208, distance: 96.7
click at [226, 208] on div "PDP - Reviews Pagination - Page 3" at bounding box center [278, 211] width 298 height 9
copy div "PDP - Reviews Pagination - Page 3"
drag, startPoint x: 436, startPoint y: 208, endPoint x: 888, endPoint y: 208, distance: 451.6
click at [888, 208] on tr "PDP - Reviews Pagination - Page 3 6,512 ms 125 ms 56.4x" at bounding box center [576, 211] width 903 height 25
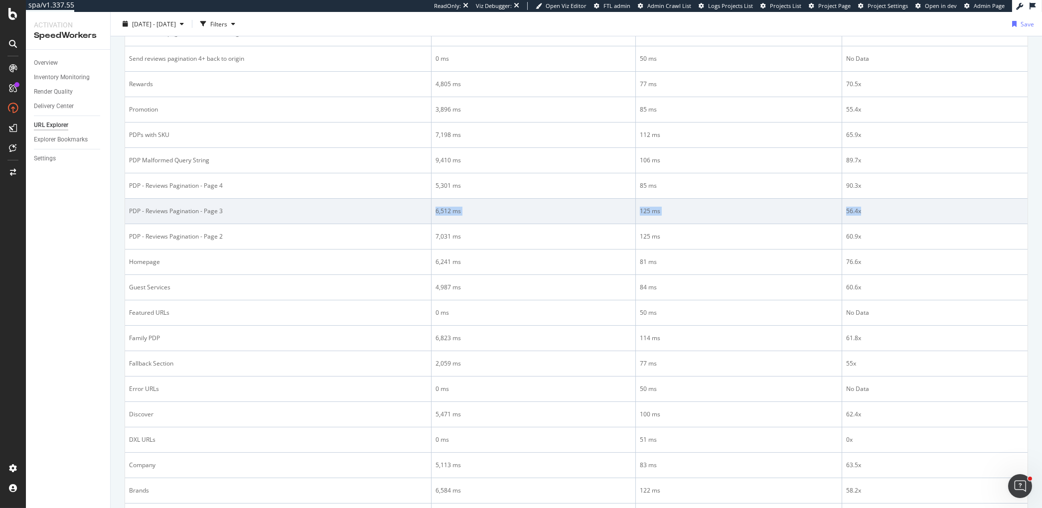
copy tr "6,512 ms 125 ms 56.4x"
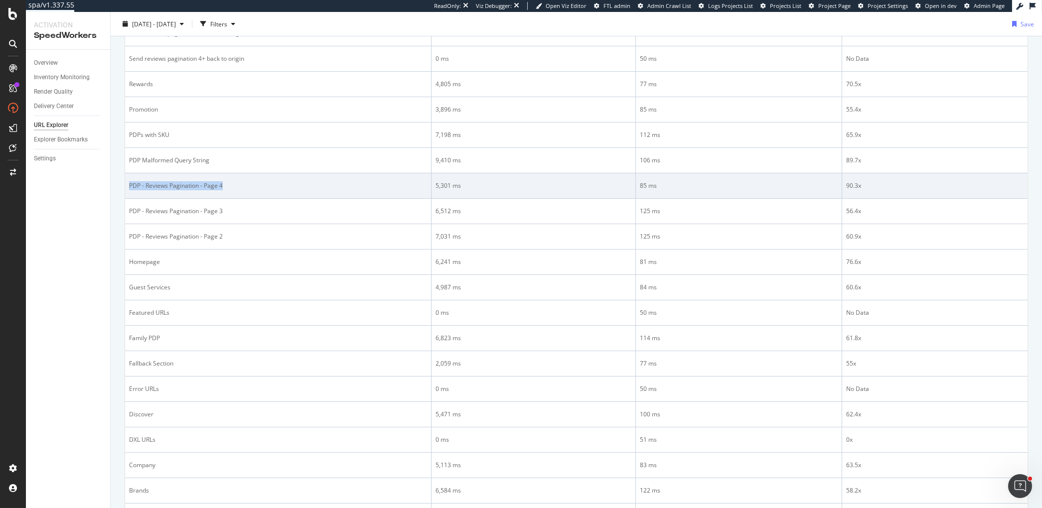
drag, startPoint x: 131, startPoint y: 183, endPoint x: 222, endPoint y: 184, distance: 91.2
click at [222, 184] on div "PDP - Reviews Pagination - Page 4" at bounding box center [278, 185] width 298 height 9
copy div "PDP - Reviews Pagination - Page 4"
drag, startPoint x: 435, startPoint y: 182, endPoint x: 868, endPoint y: 186, distance: 433.2
click at [868, 186] on tr "PDP - Reviews Pagination - Page 4 5,301 ms 85 ms 90.3x" at bounding box center [576, 185] width 903 height 25
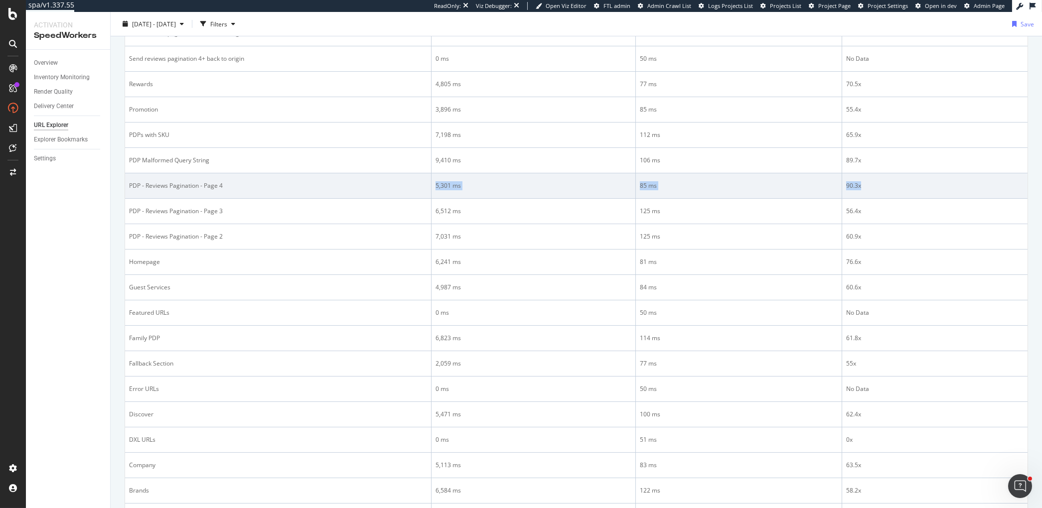
copy tr "5,301 ms 85 ms 90.3x"
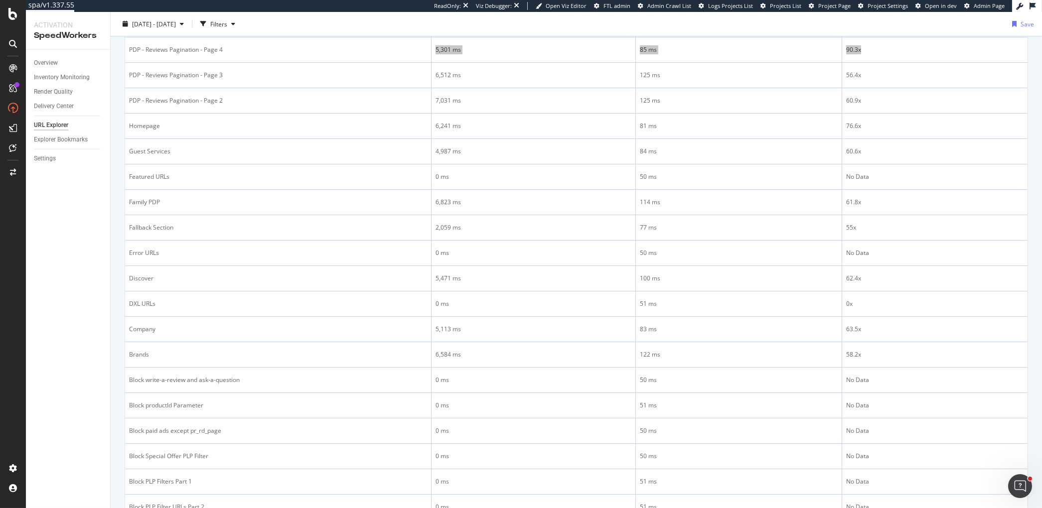
scroll to position [405, 0]
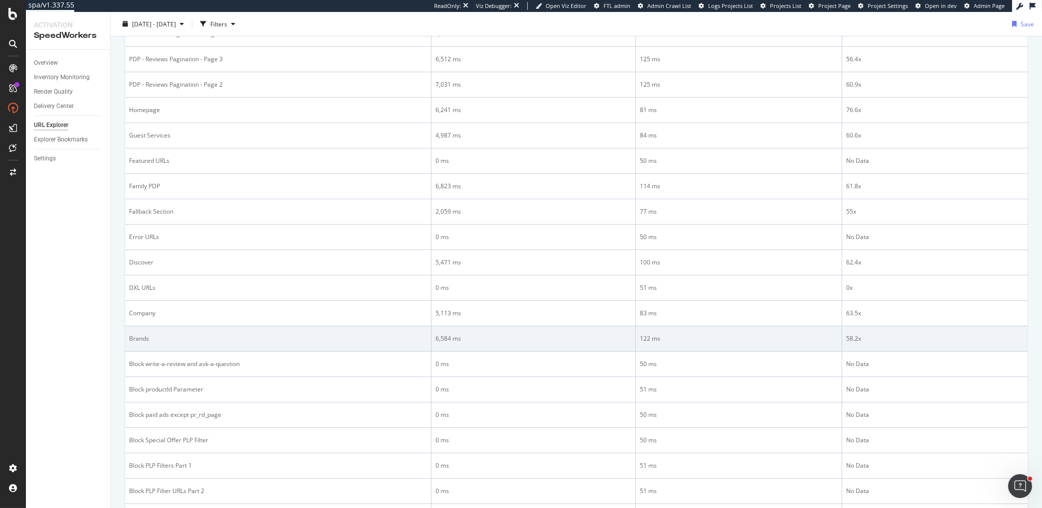
click at [131, 334] on div "Brands" at bounding box center [278, 338] width 298 height 9
click at [129, 334] on div "Brands" at bounding box center [278, 338] width 298 height 9
drag, startPoint x: 188, startPoint y: 332, endPoint x: 174, endPoint y: 332, distance: 13.5
click at [187, 334] on div "Brands" at bounding box center [278, 338] width 298 height 9
drag, startPoint x: 133, startPoint y: 332, endPoint x: 152, endPoint y: 332, distance: 18.9
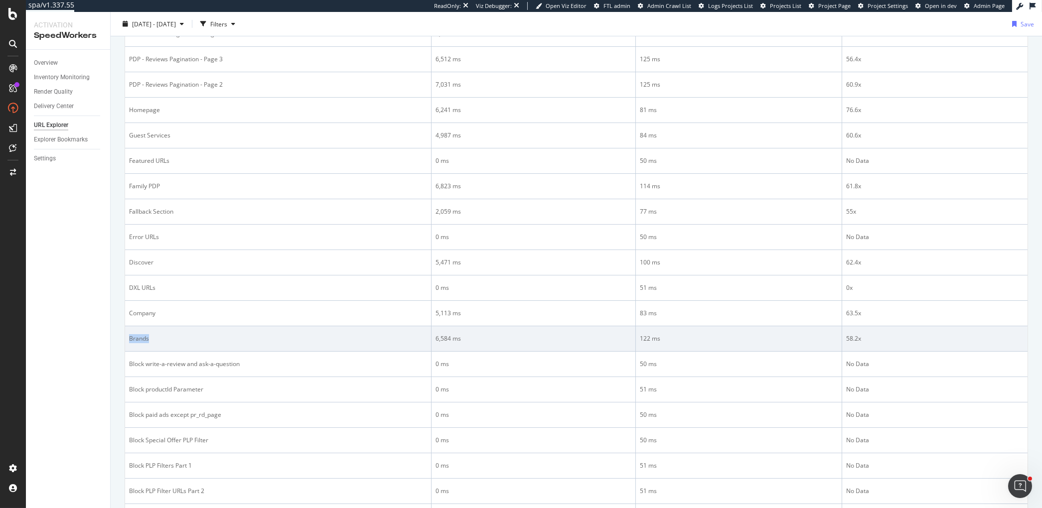
click at [152, 334] on div "Brands" at bounding box center [278, 338] width 298 height 9
copy div "Brands"
drag, startPoint x: 436, startPoint y: 333, endPoint x: 861, endPoint y: 334, distance: 425.7
click at [861, 333] on tr "Brands 6,584 ms 122 ms 58.2x" at bounding box center [576, 339] width 903 height 25
copy tr "6,584 ms 122 ms 58.2x"
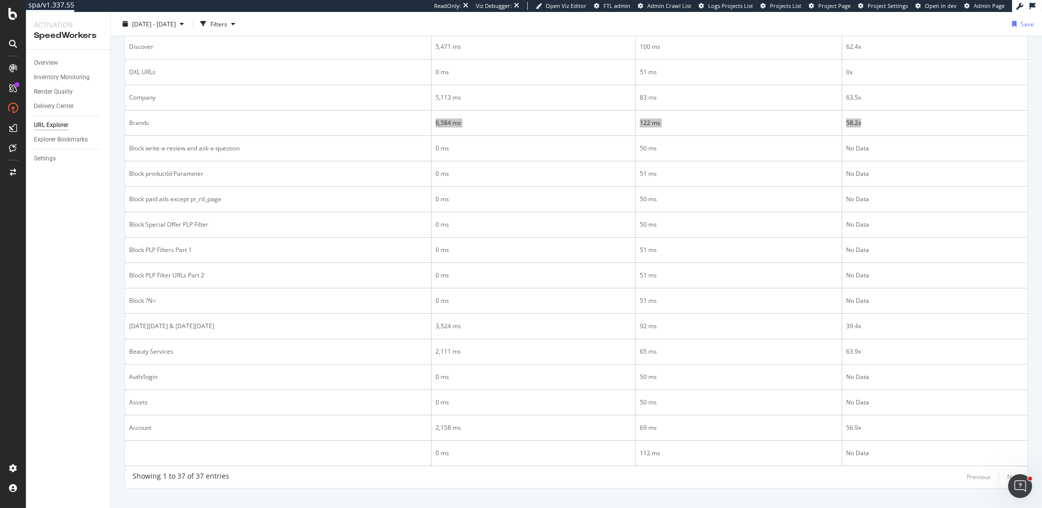
scroll to position [627, 0]
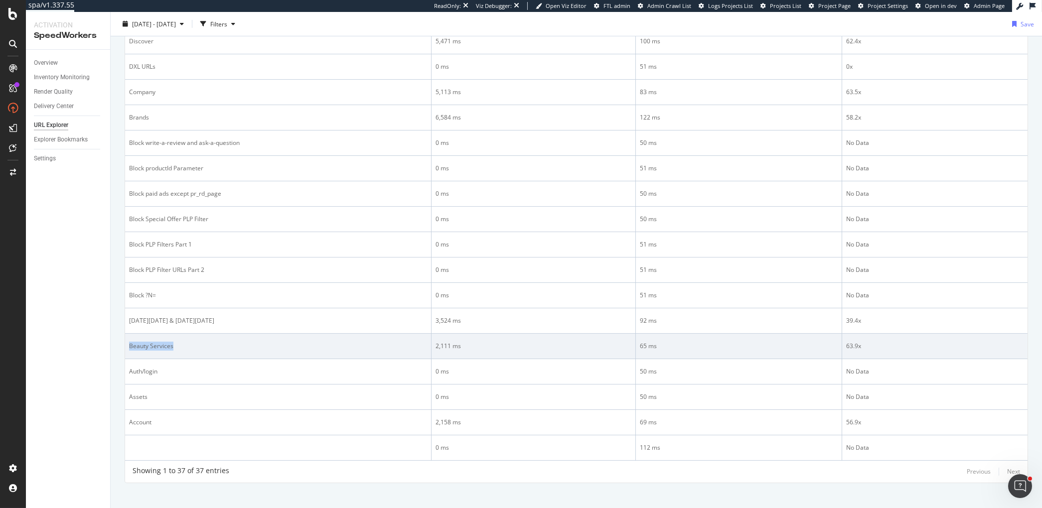
drag, startPoint x: 130, startPoint y: 337, endPoint x: 172, endPoint y: 339, distance: 42.4
click at [172, 342] on div "Beauty Services" at bounding box center [278, 346] width 298 height 9
copy div "Beauty Services"
drag, startPoint x: 435, startPoint y: 339, endPoint x: 879, endPoint y: 334, distance: 443.7
click at [879, 334] on tr "Beauty Services 2,111 ms 65 ms 63.9x" at bounding box center [576, 346] width 903 height 25
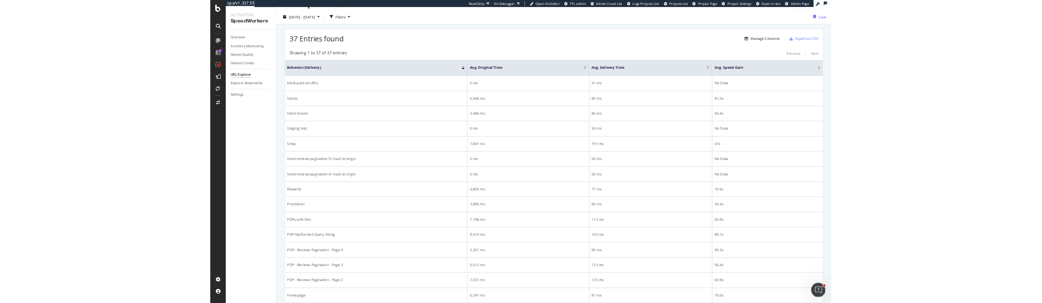
scroll to position [11, 0]
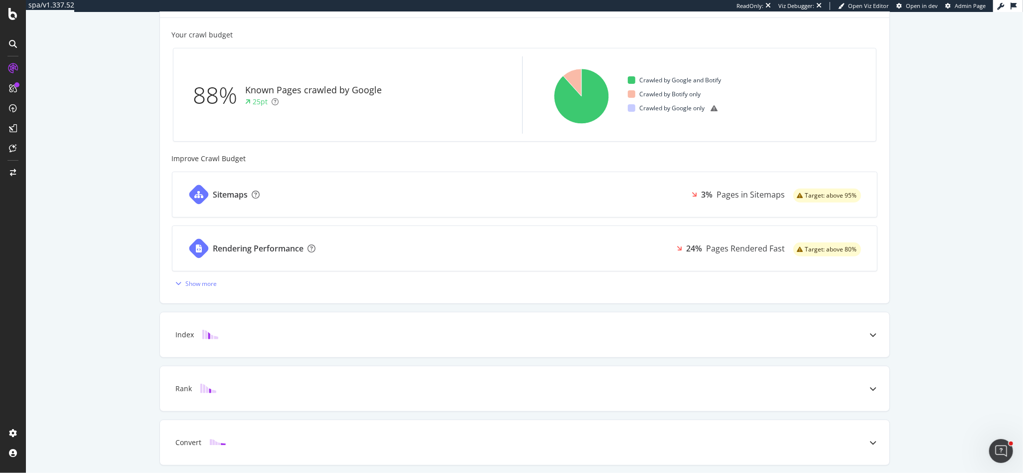
scroll to position [312, 0]
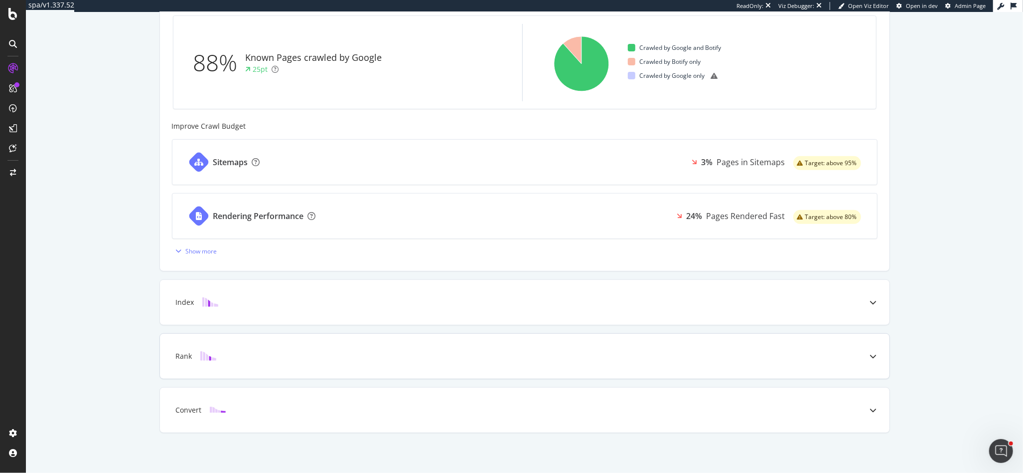
click at [266, 355] on div "Rank" at bounding box center [509, 356] width 690 height 10
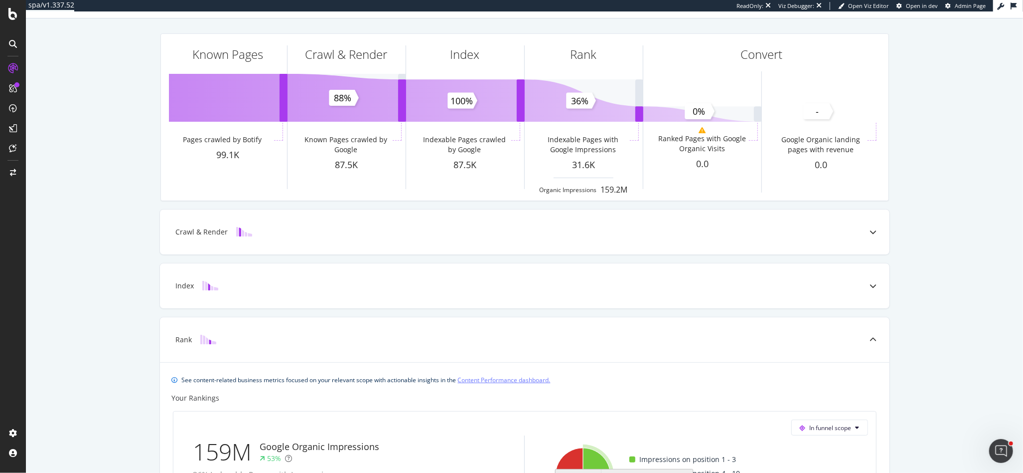
scroll to position [0, 0]
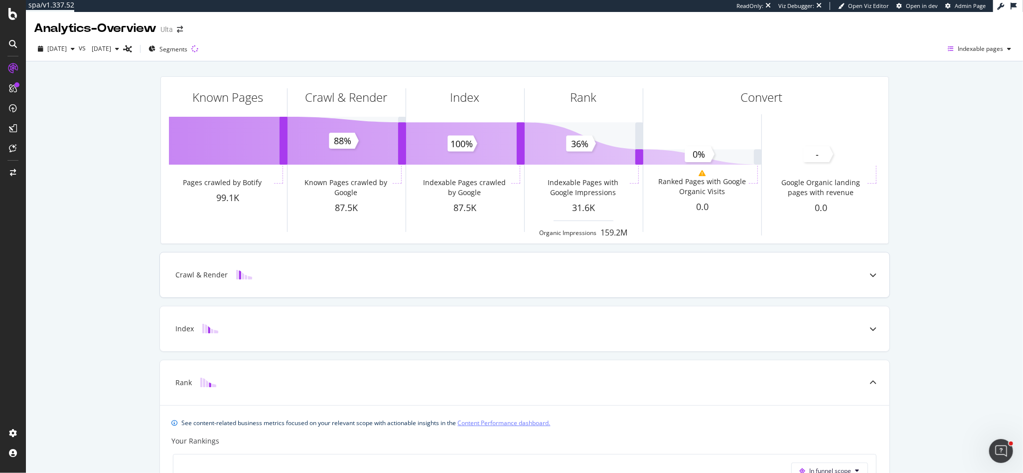
click at [472, 284] on div "Crawl & Render" at bounding box center [525, 274] width 730 height 45
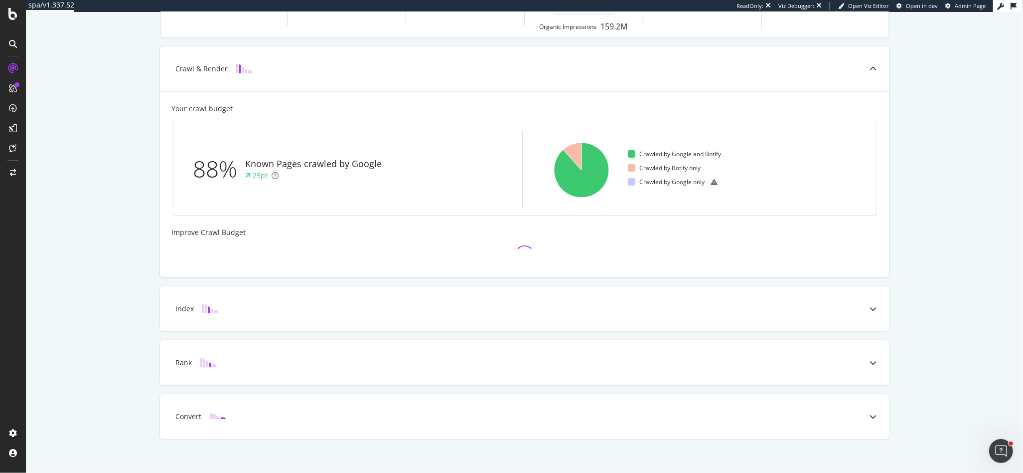
scroll to position [213, 0]
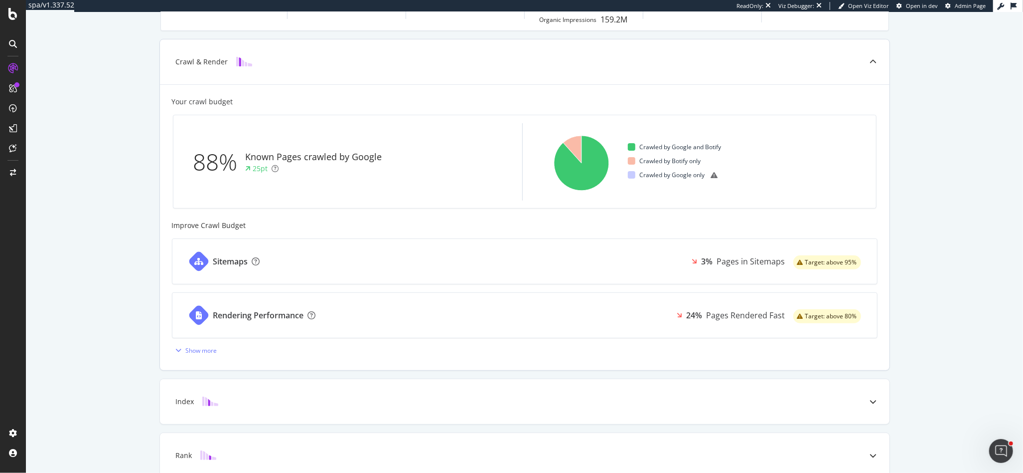
click at [875, 60] on icon at bounding box center [873, 61] width 7 height 7
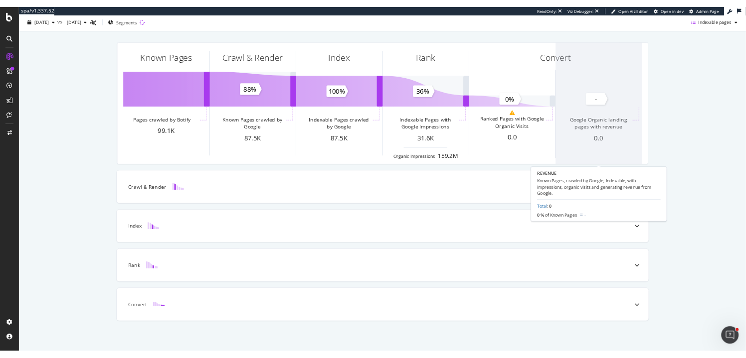
scroll to position [0, 0]
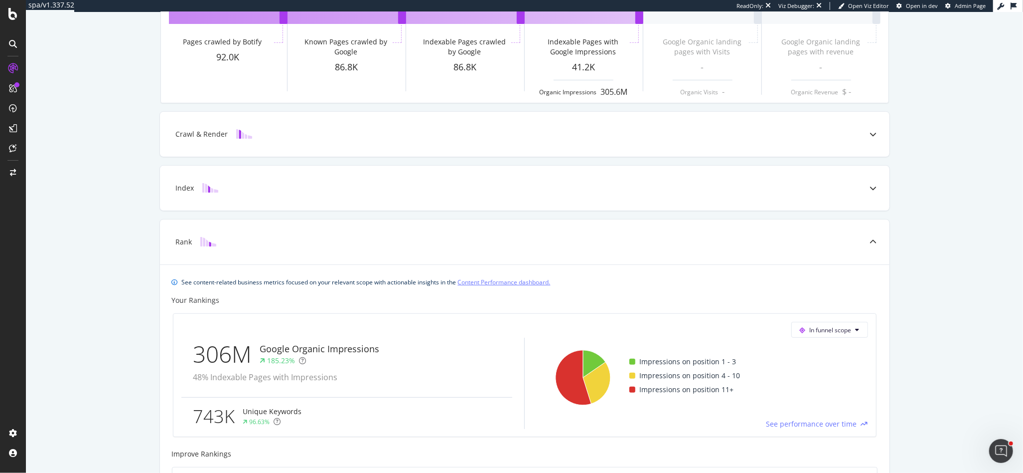
scroll to position [122, 0]
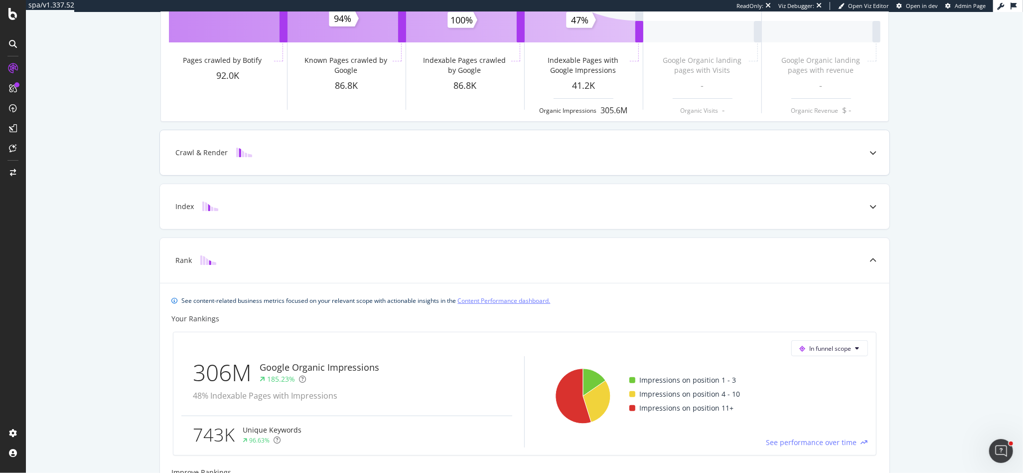
click at [328, 155] on div "Crawl & Render" at bounding box center [509, 153] width 690 height 10
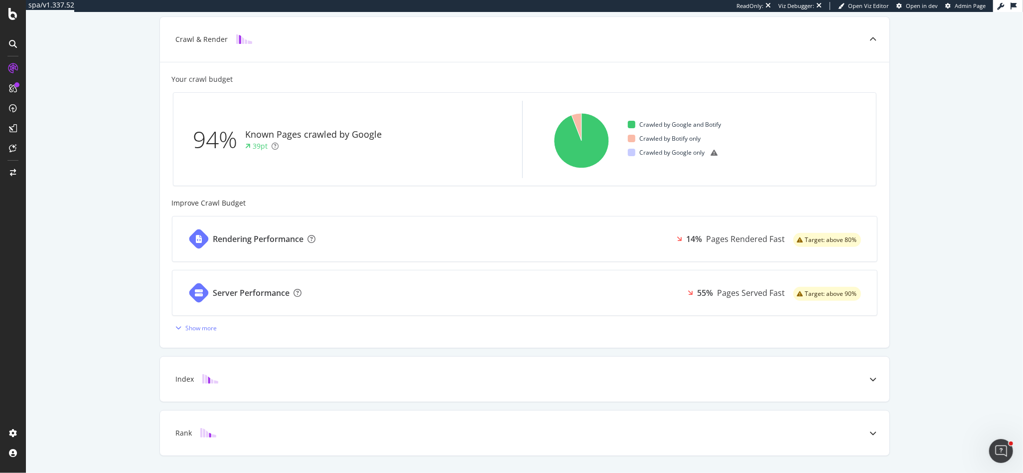
scroll to position [258, 0]
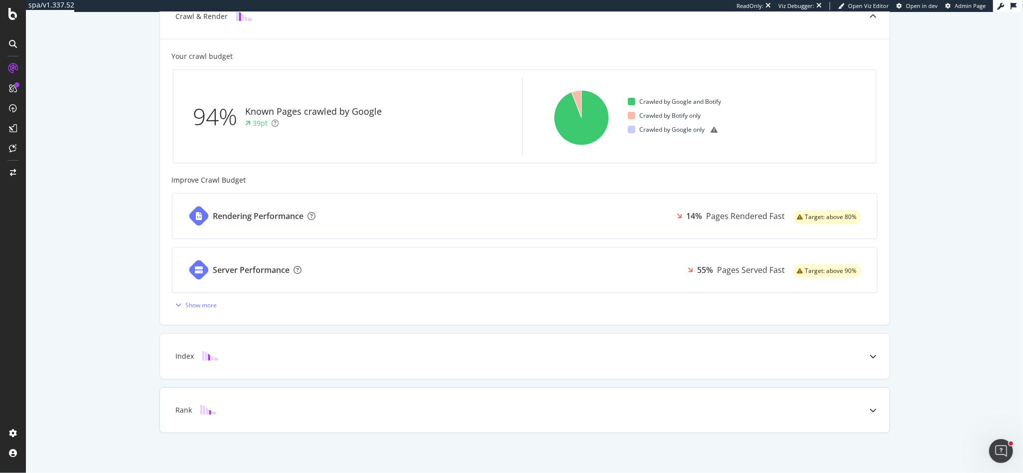
click at [246, 405] on div "Rank" at bounding box center [509, 410] width 690 height 10
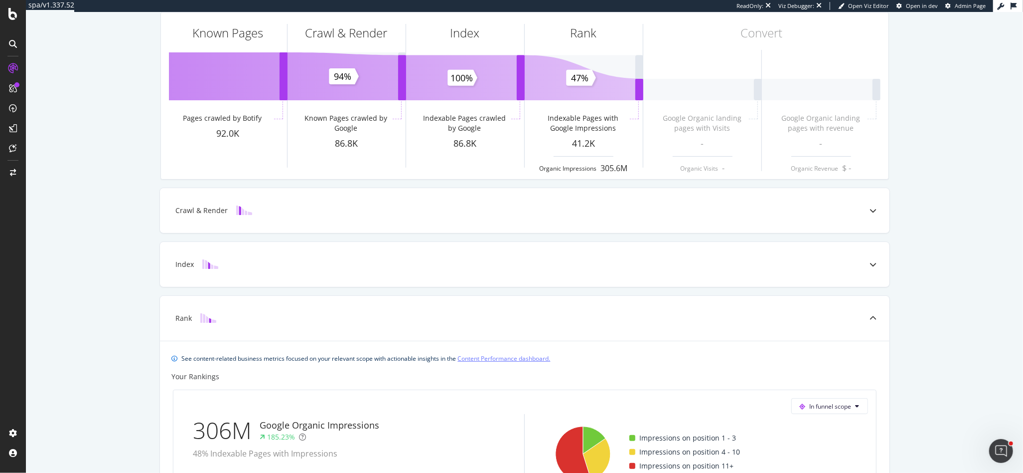
scroll to position [0, 0]
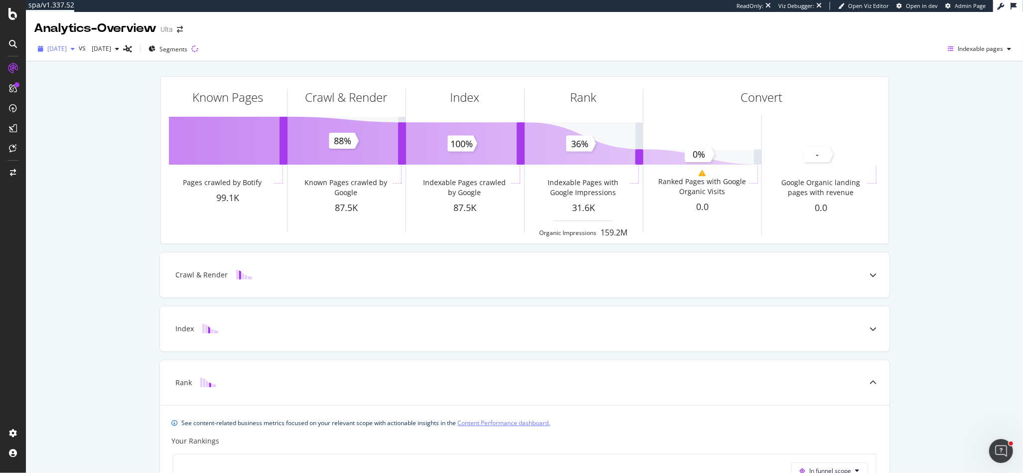
click at [79, 50] on div "button" at bounding box center [73, 49] width 12 height 6
click at [81, 112] on div "[DATE]" at bounding box center [74, 114] width 53 height 9
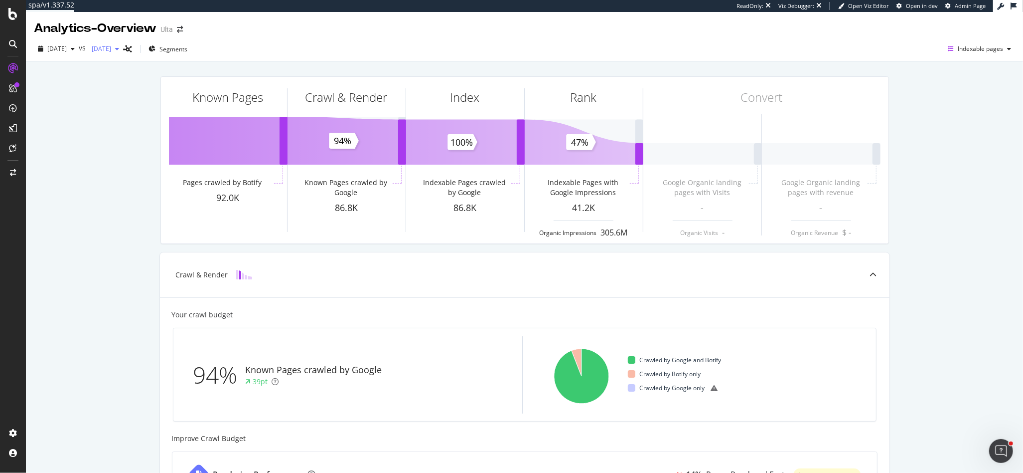
click at [119, 50] on icon "button" at bounding box center [117, 49] width 4 height 6
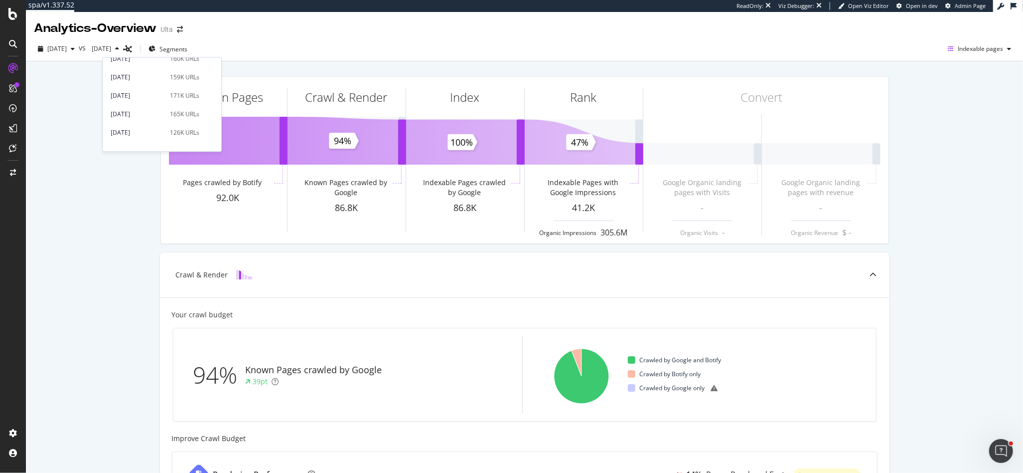
scroll to position [359, 0]
click at [147, 109] on div "[DATE]" at bounding box center [137, 110] width 53 height 9
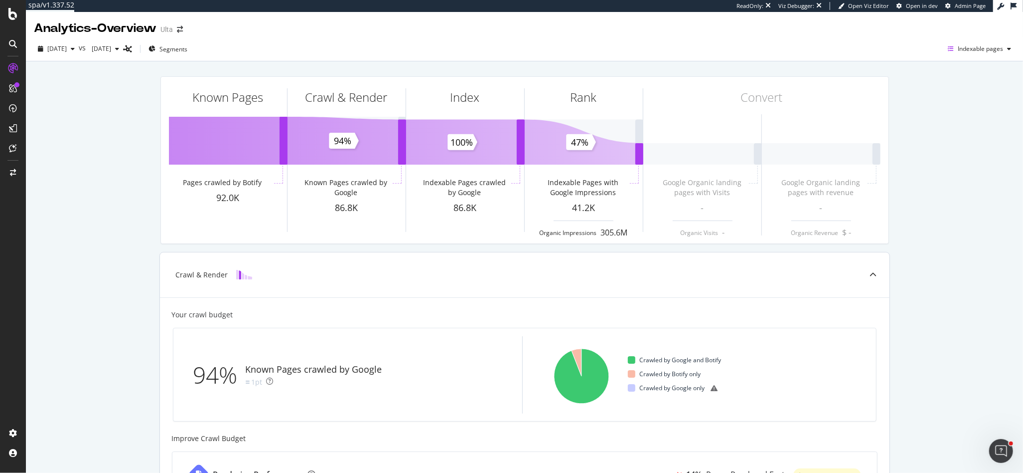
click at [874, 274] on icon at bounding box center [873, 274] width 7 height 7
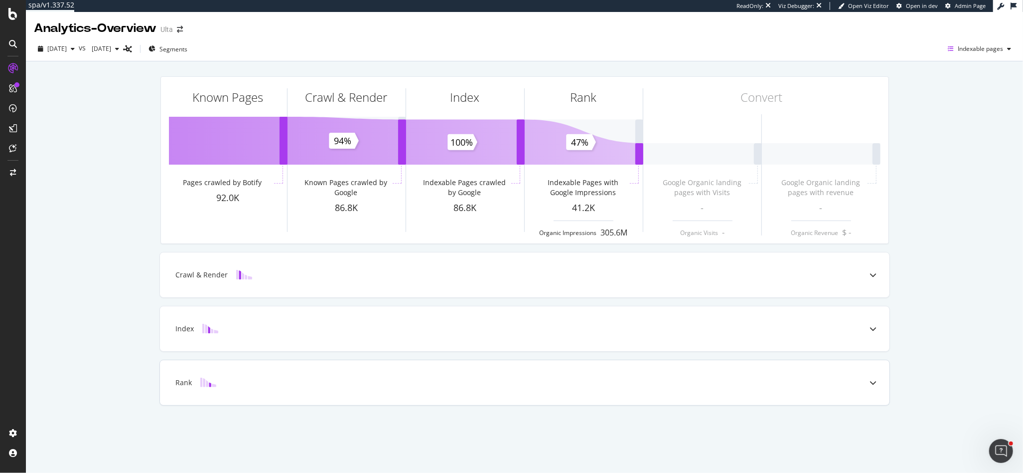
click at [265, 381] on div "Rank" at bounding box center [509, 382] width 690 height 10
